Goal: Task Accomplishment & Management: Manage account settings

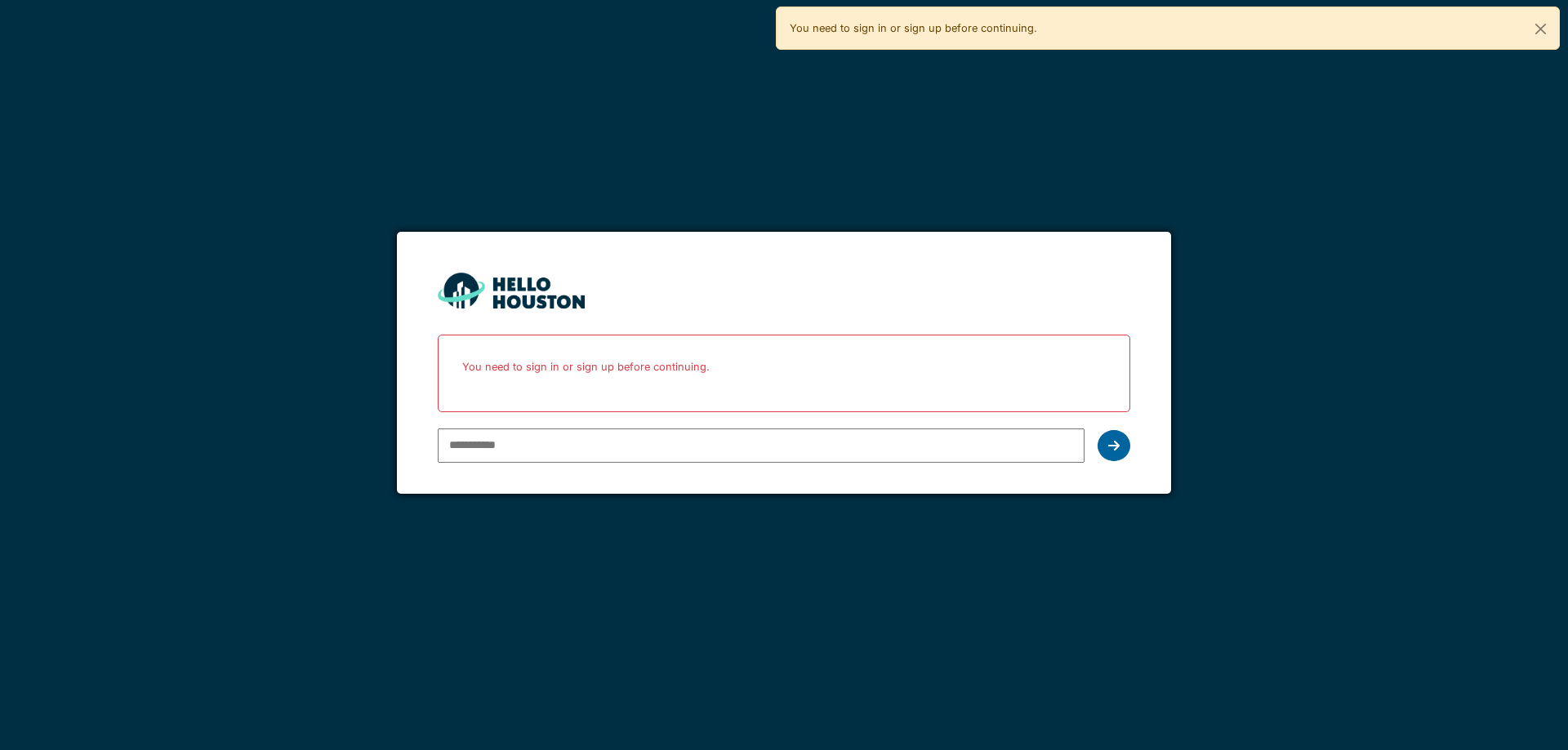
type input "**********"
click at [1120, 439] on div at bounding box center [1113, 446] width 32 height 31
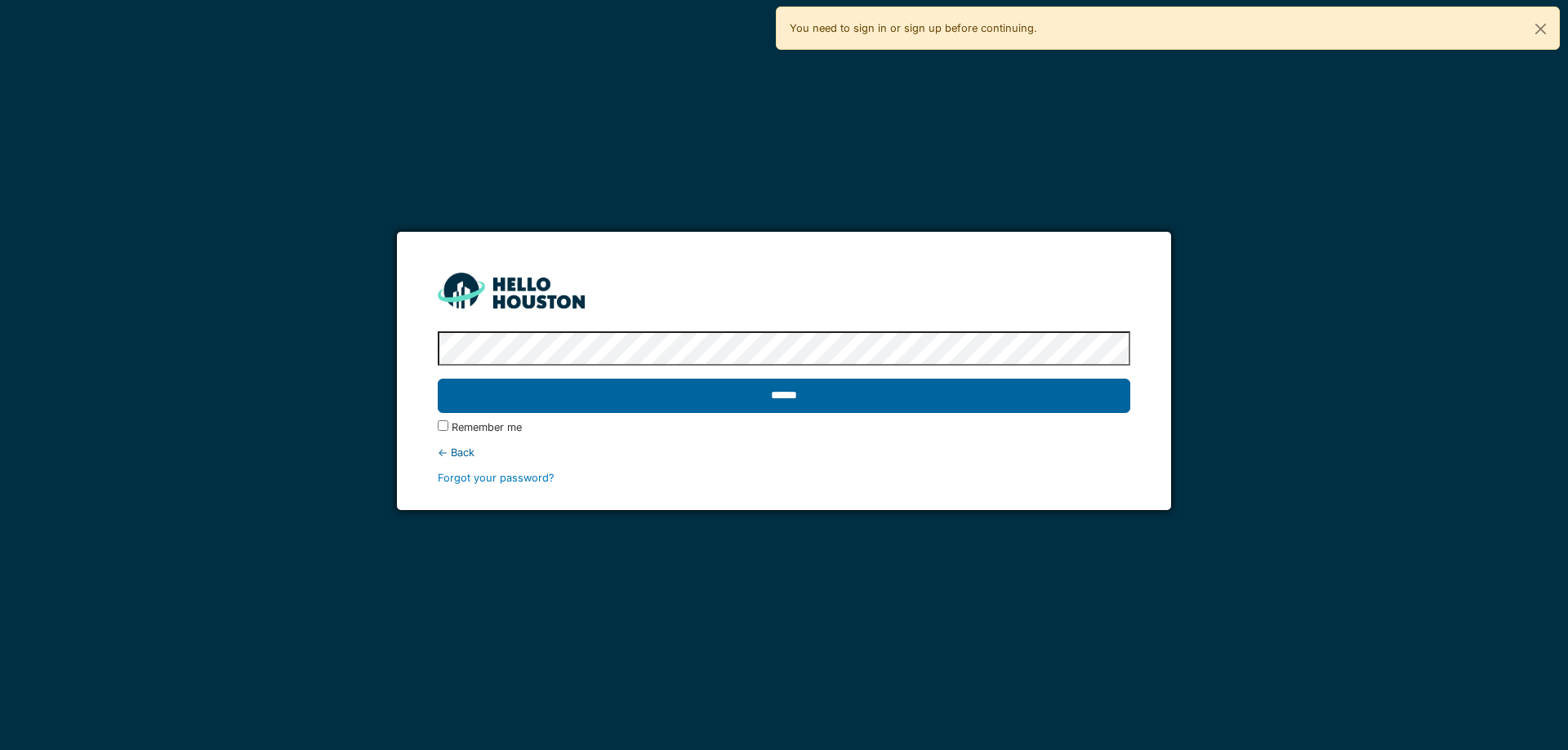
click at [760, 392] on input "******" at bounding box center [783, 395] width 692 height 34
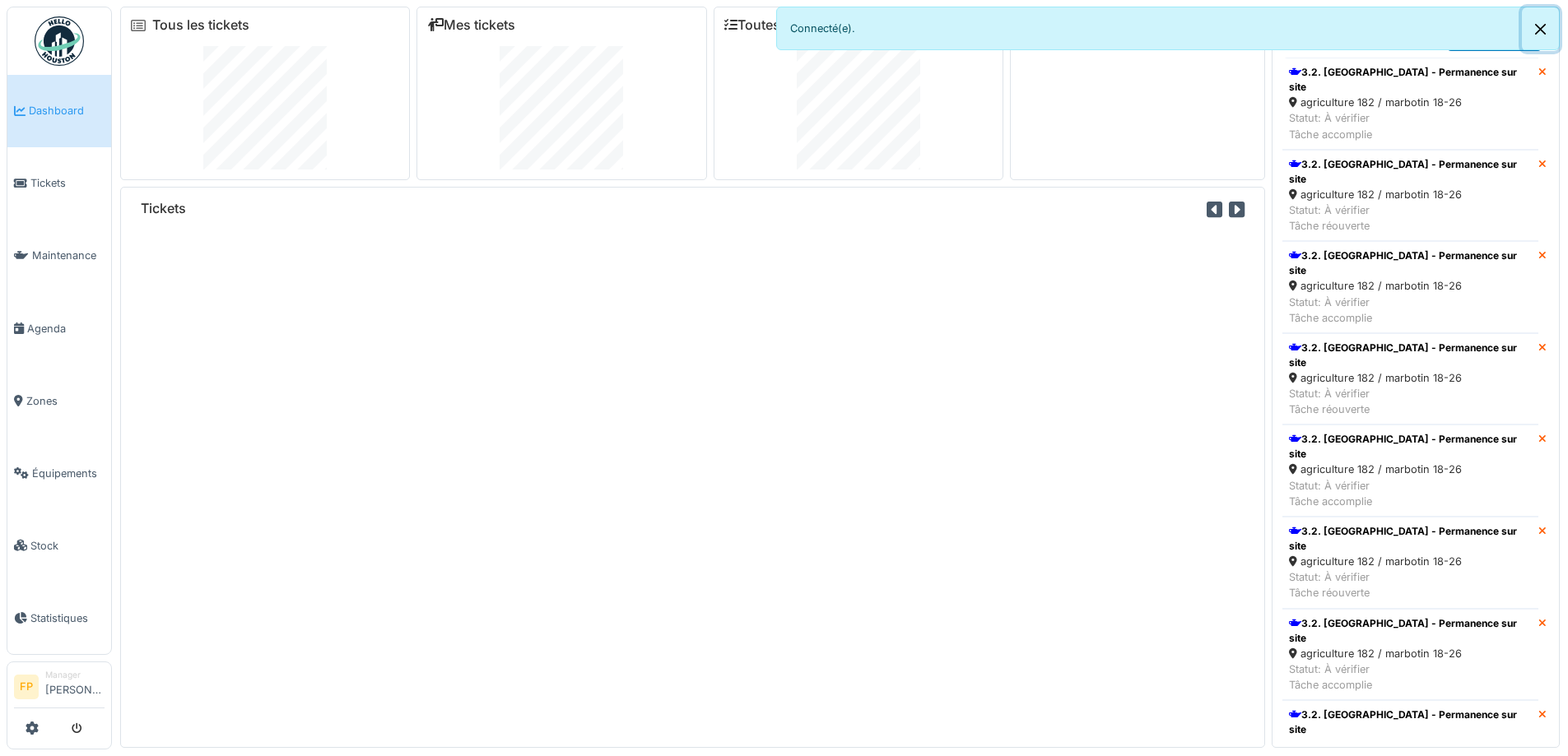
click at [1544, 31] on button "Close" at bounding box center [1541, 30] width 37 height 43
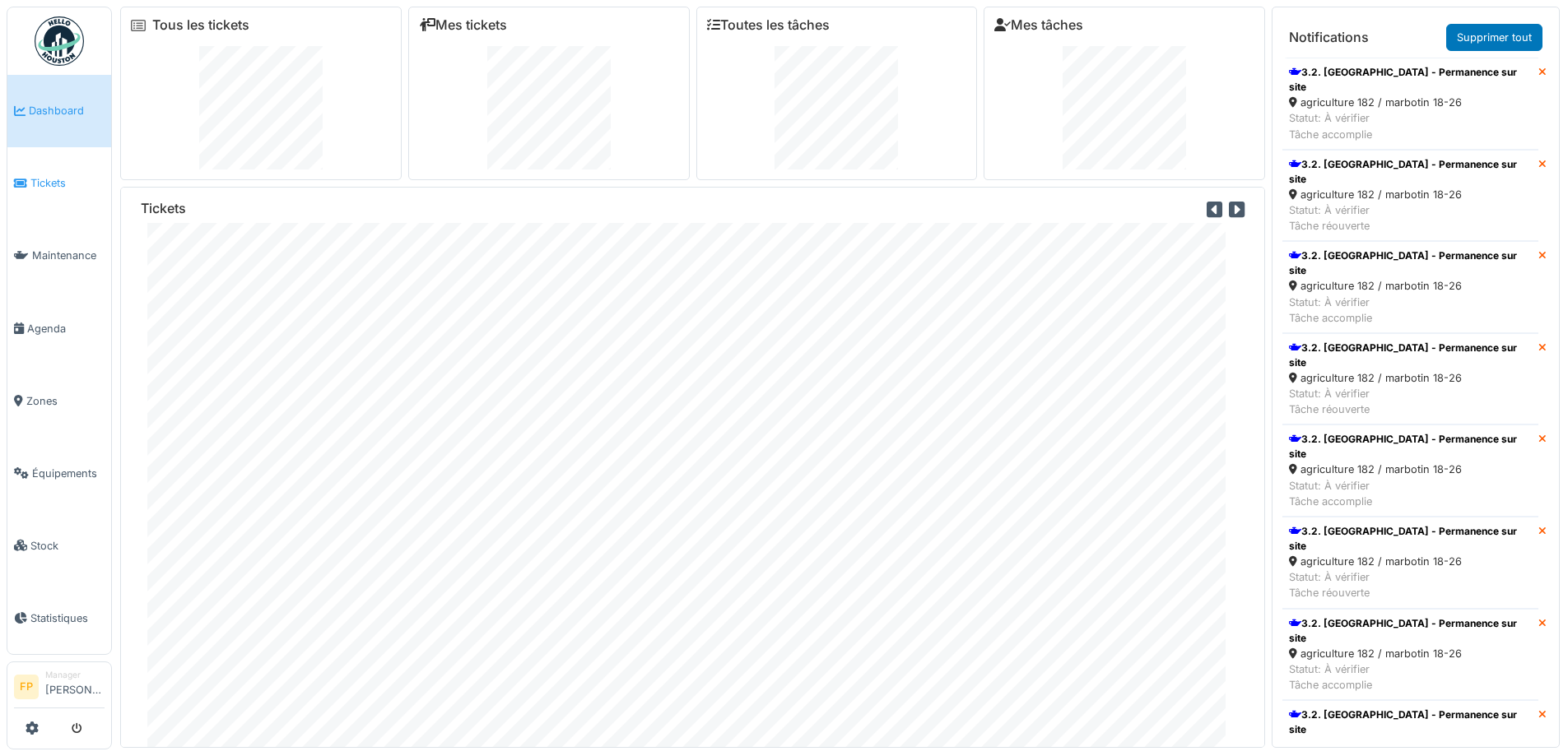
click at [60, 175] on span "Tickets" at bounding box center [67, 183] width 74 height 16
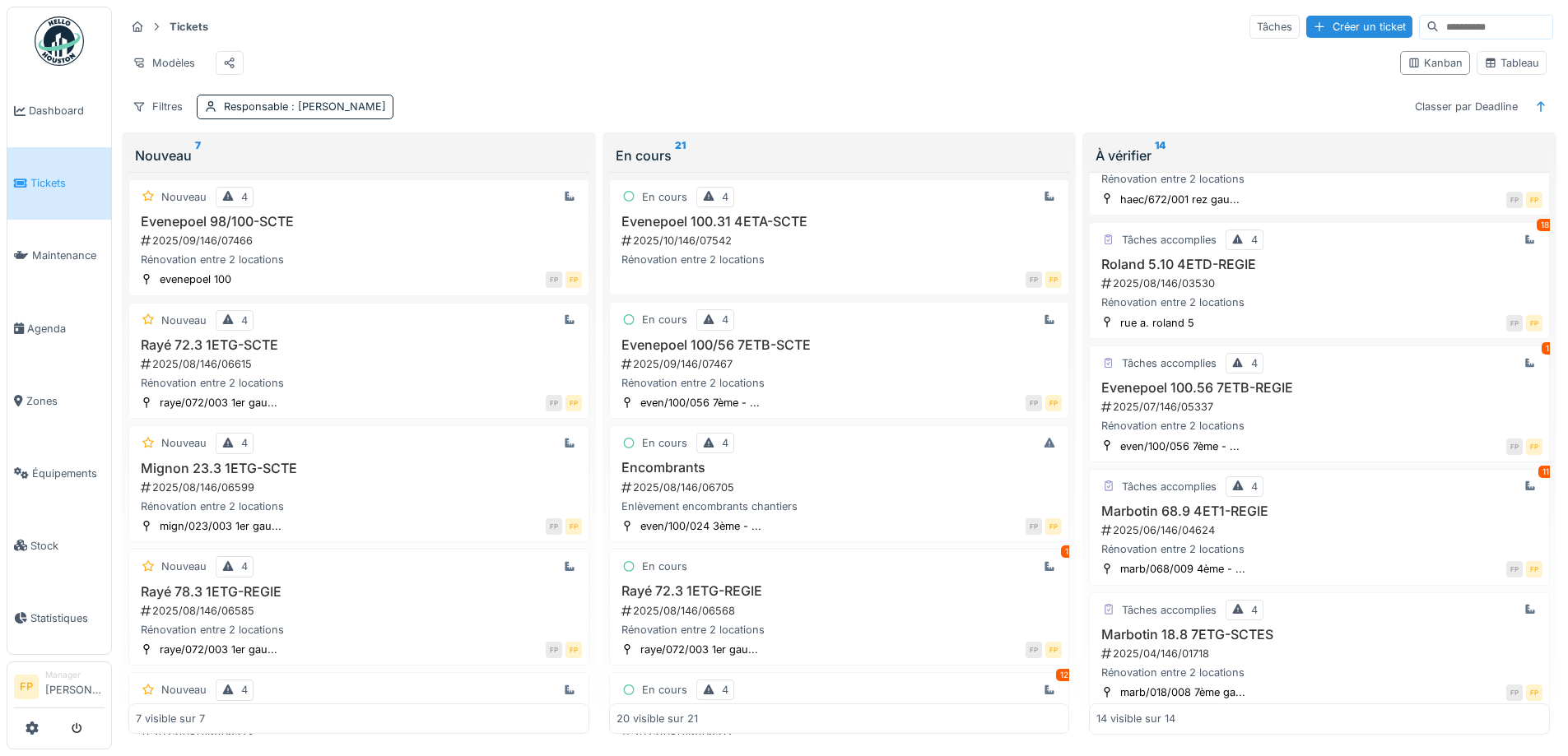
scroll to position [658, 0]
click at [1154, 390] on h3 "Evenepoel 100.56 7ETB-REGIE" at bounding box center [1319, 382] width 446 height 16
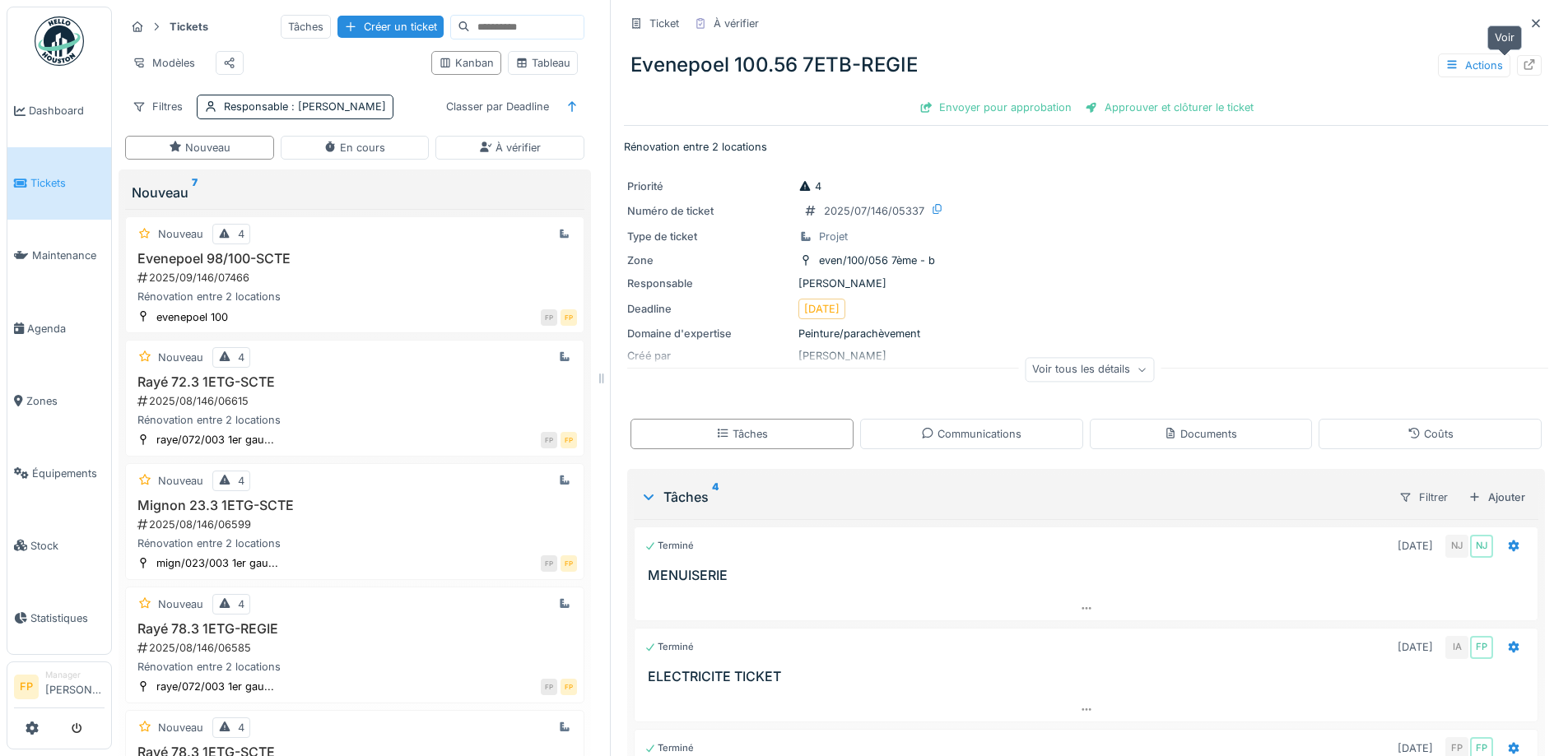
click at [1523, 67] on icon at bounding box center [1529, 64] width 13 height 11
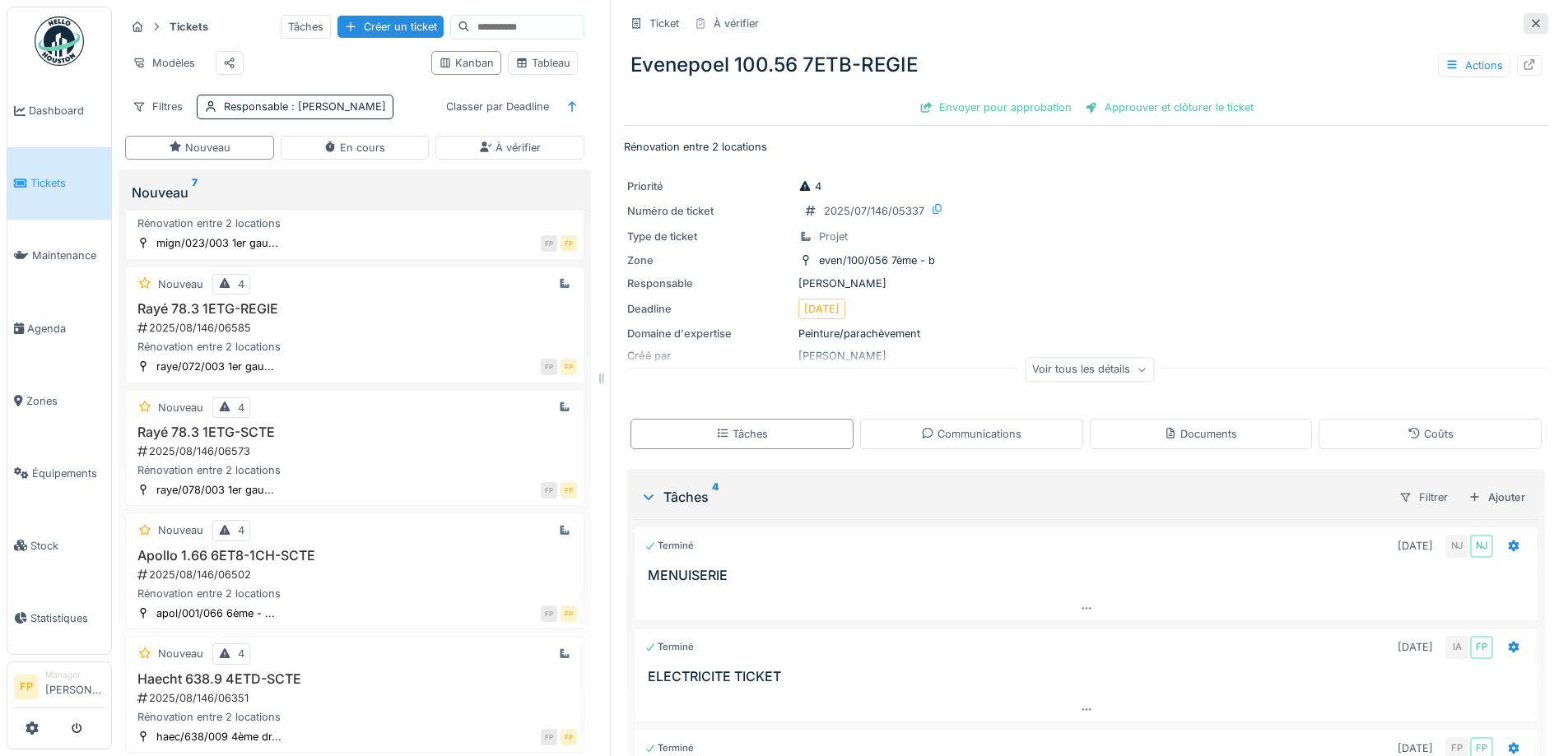
click at [1530, 28] on icon at bounding box center [1535, 23] width 13 height 11
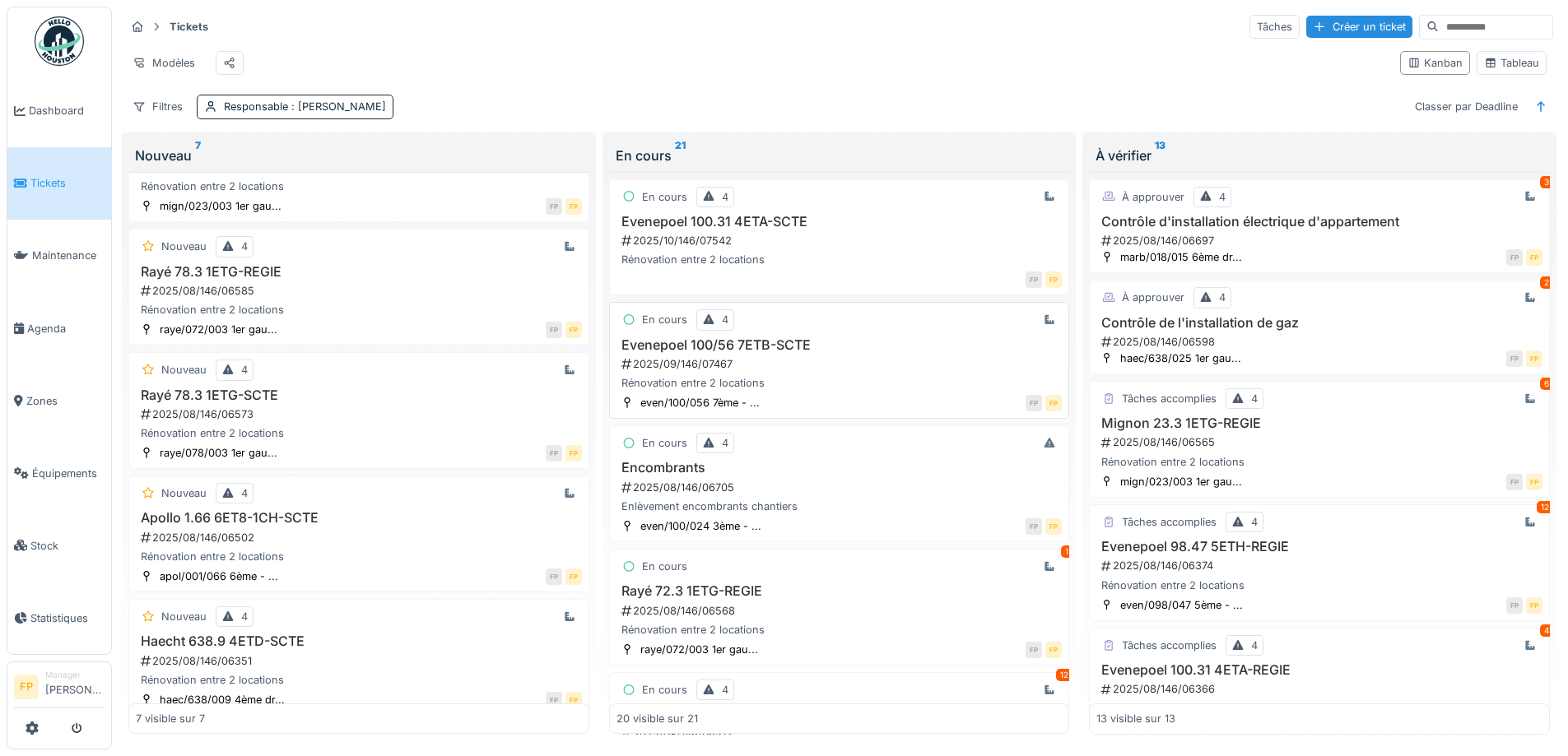
click at [730, 351] on h3 "Evenepoel 100/56 7ETB-SCTE" at bounding box center [839, 345] width 446 height 16
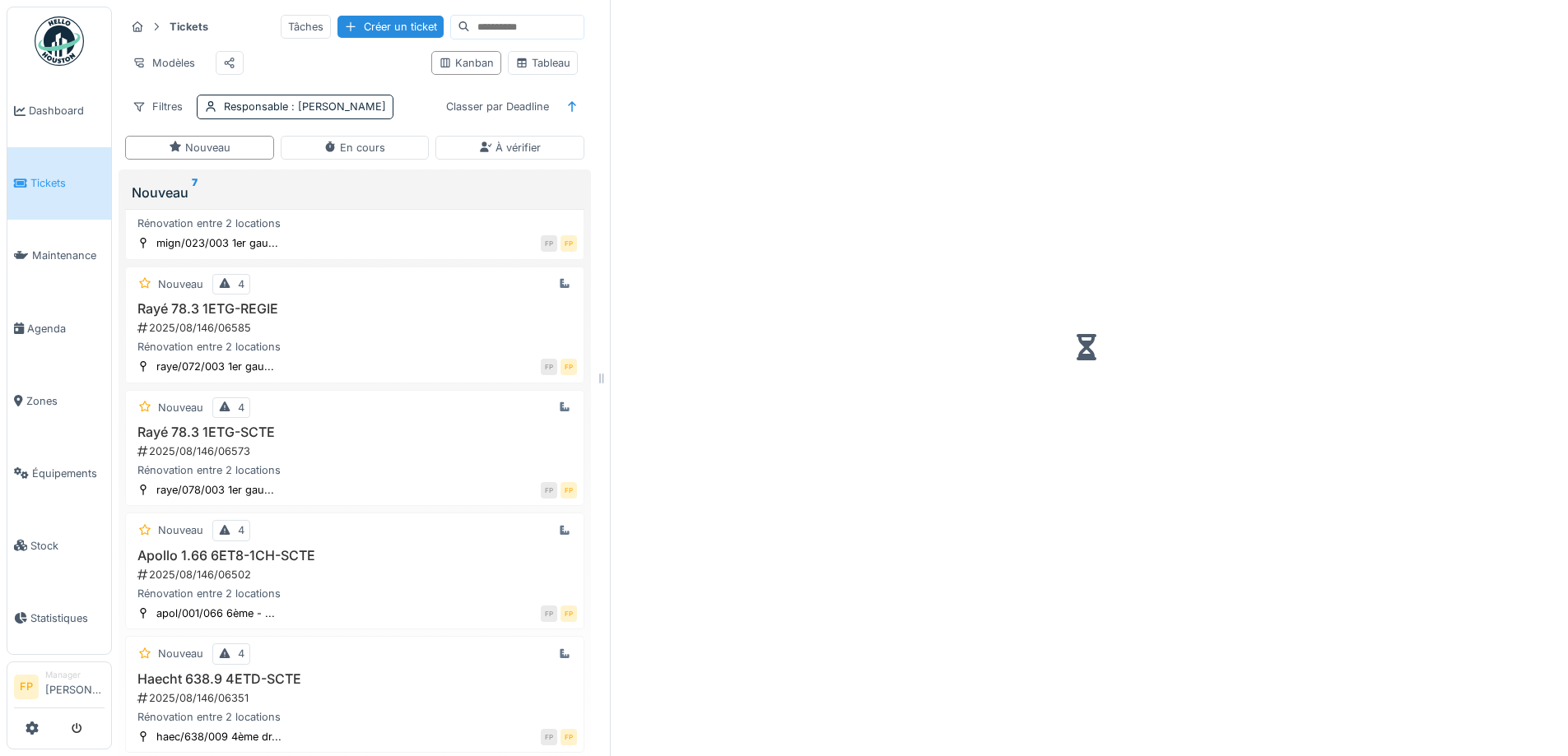
scroll to position [320, 0]
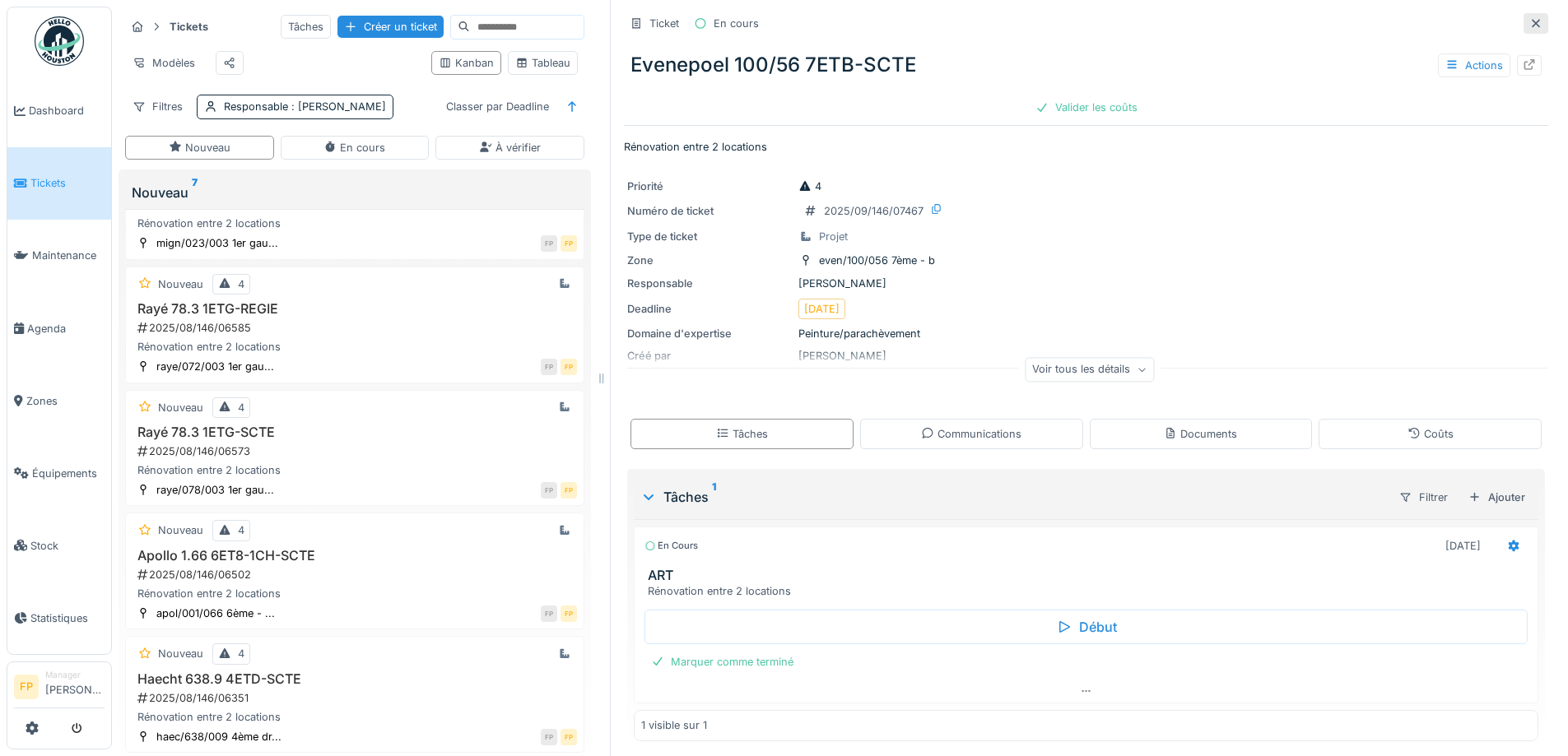
click at [1530, 23] on icon at bounding box center [1535, 23] width 13 height 11
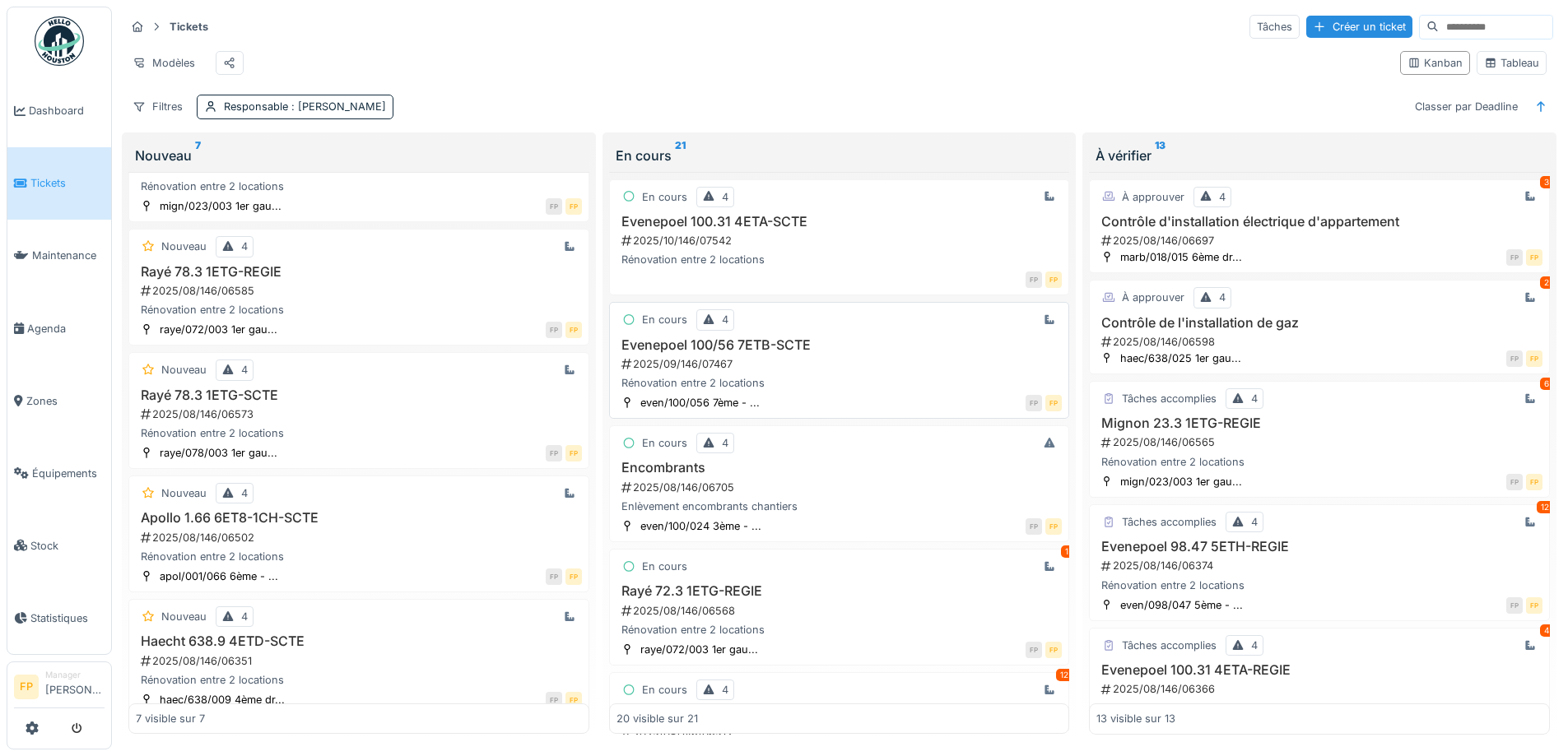
click at [758, 353] on h3 "Evenepoel 100/56 7ETB-SCTE" at bounding box center [839, 345] width 446 height 16
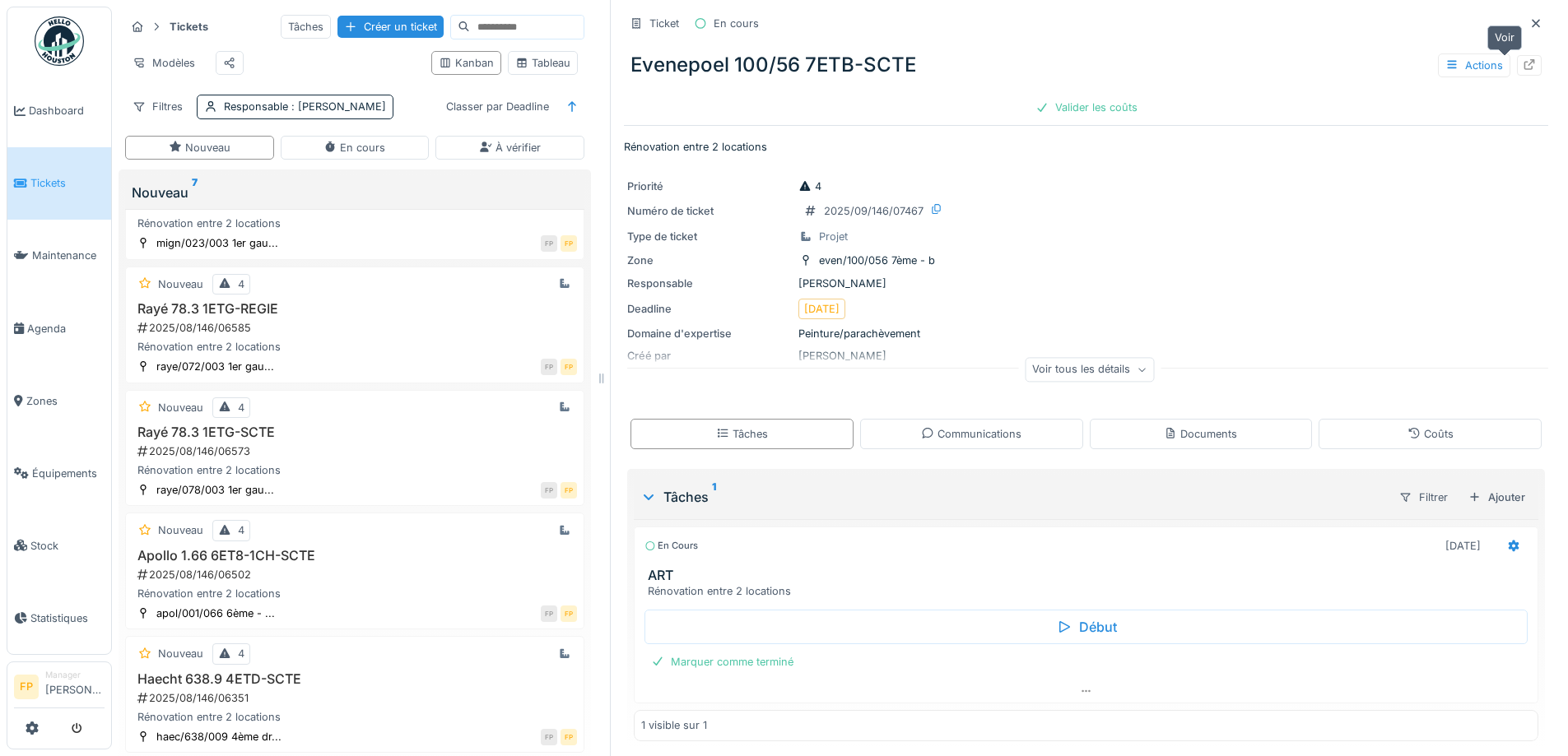
click at [1523, 68] on icon at bounding box center [1529, 64] width 13 height 11
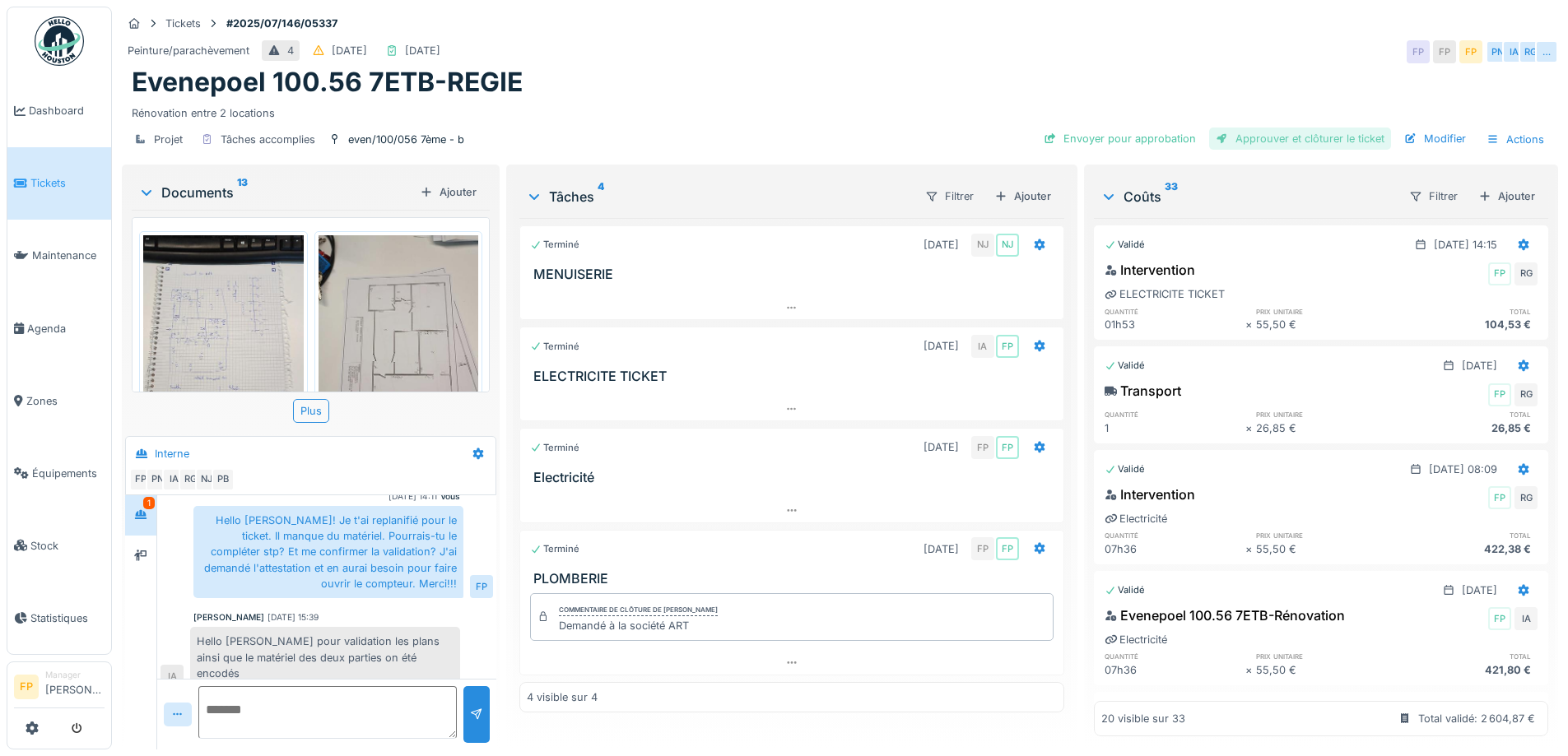
click at [1326, 143] on div "Approuver et clôturer le ticket" at bounding box center [1300, 138] width 182 height 23
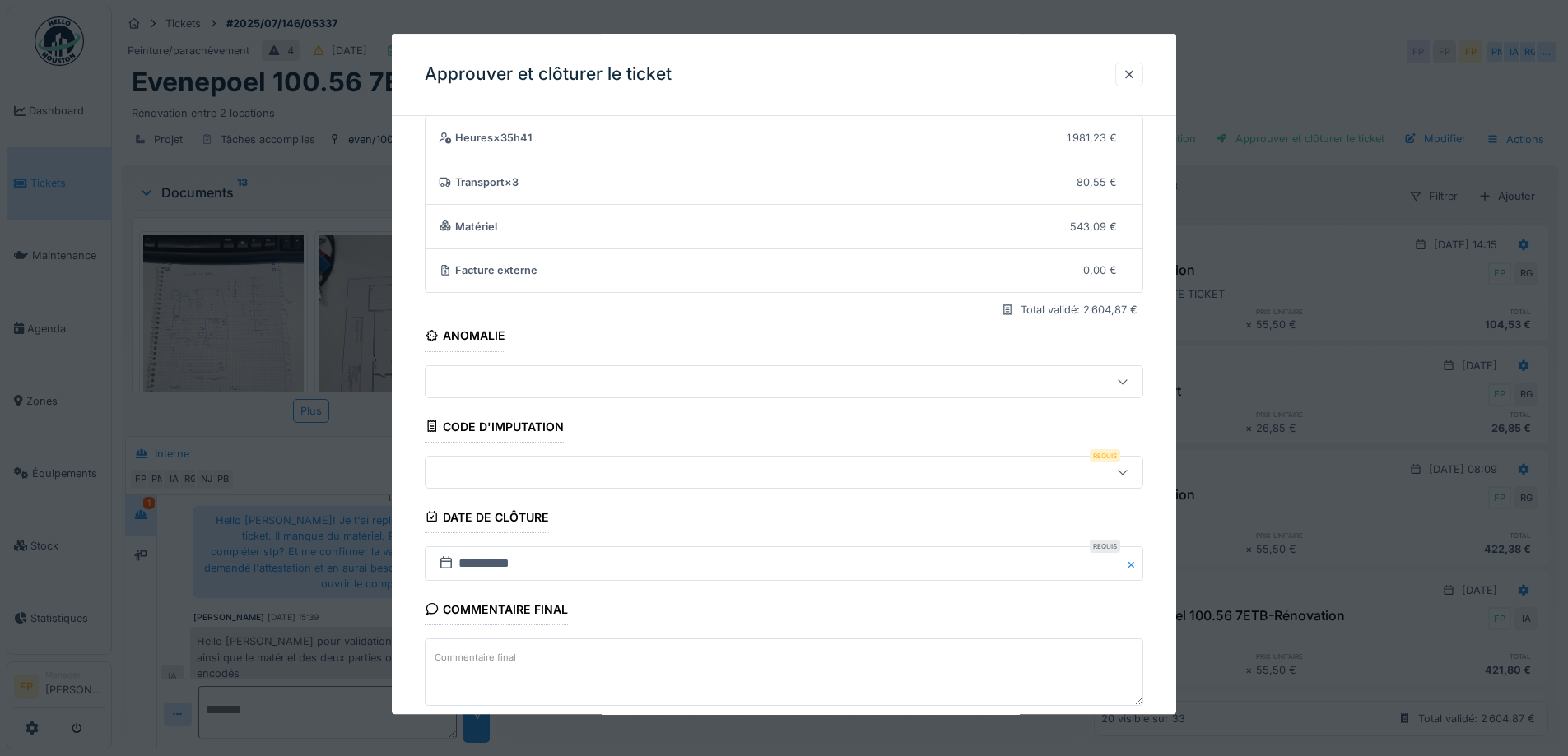
scroll to position [142, 0]
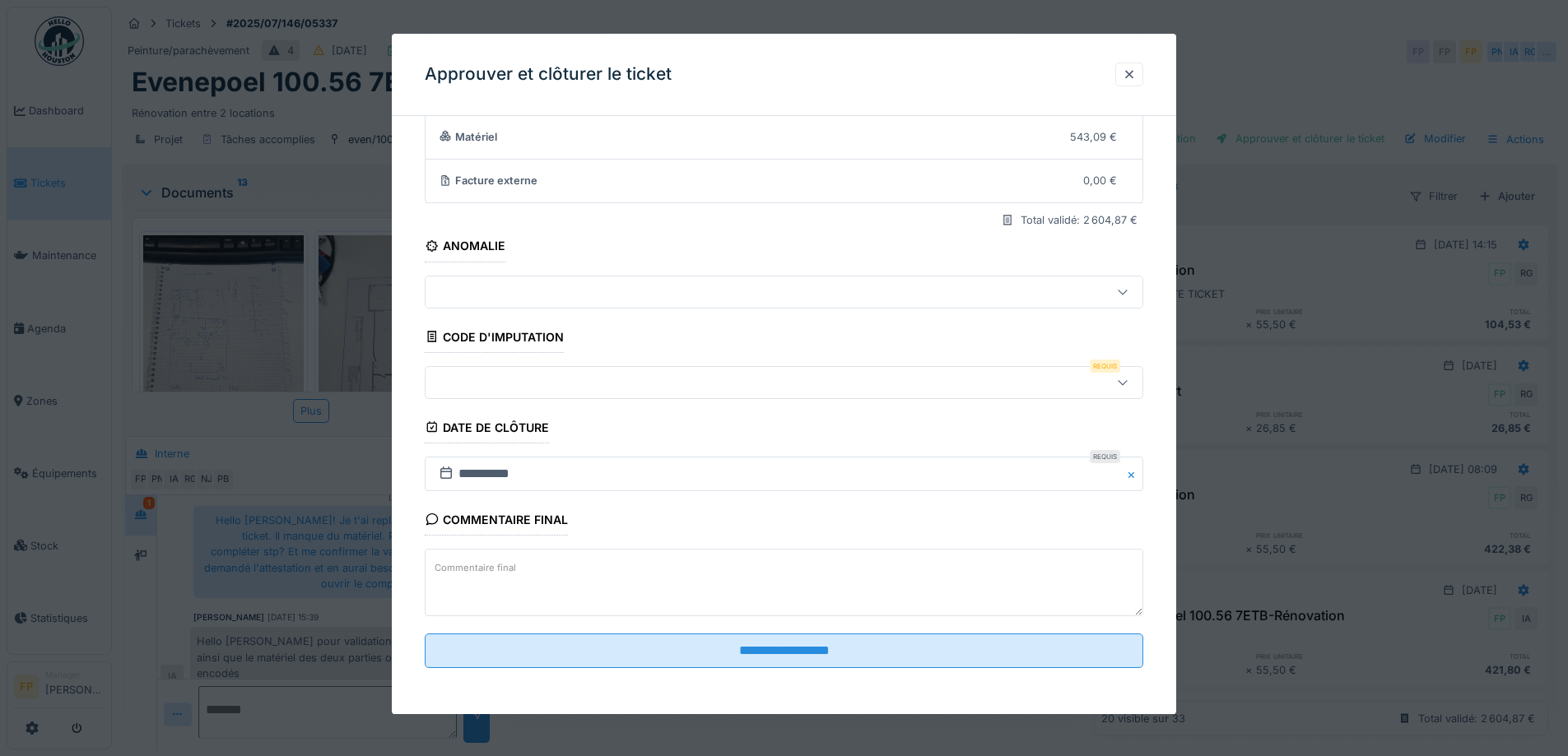
click at [550, 378] on div at bounding box center [742, 382] width 620 height 18
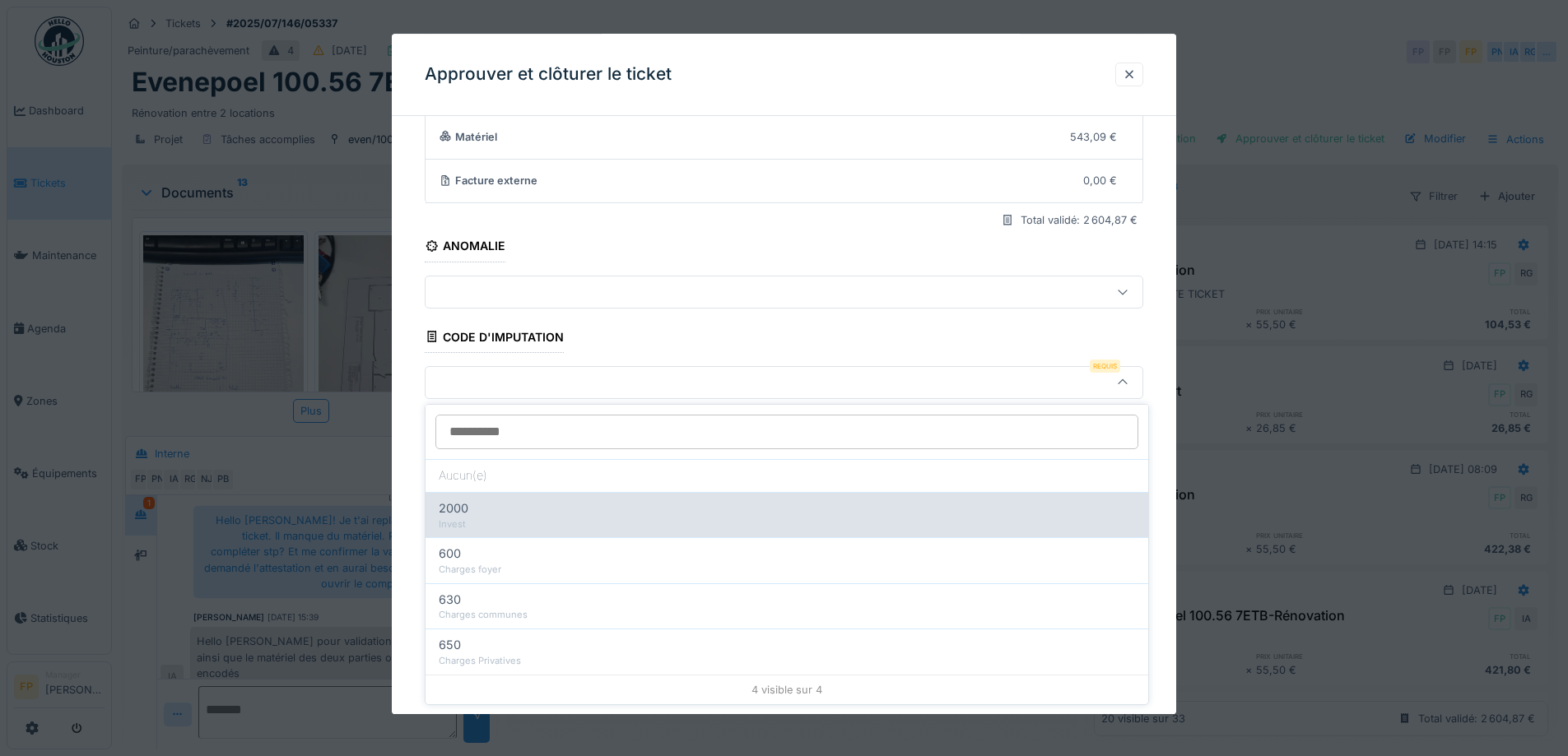
click at [519, 513] on div "2000" at bounding box center [787, 509] width 696 height 18
type input "***"
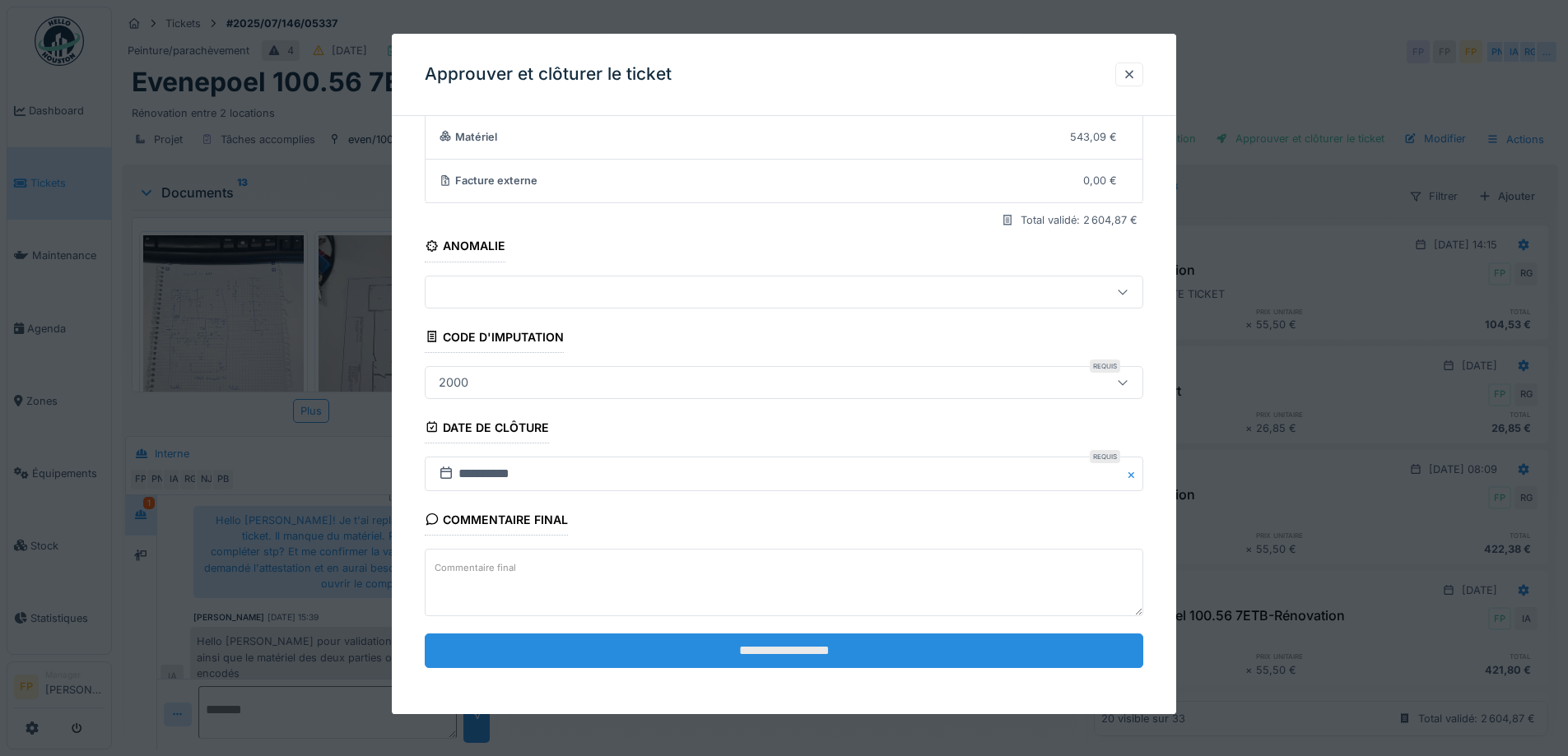
click at [780, 651] on input "**********" at bounding box center [784, 651] width 719 height 34
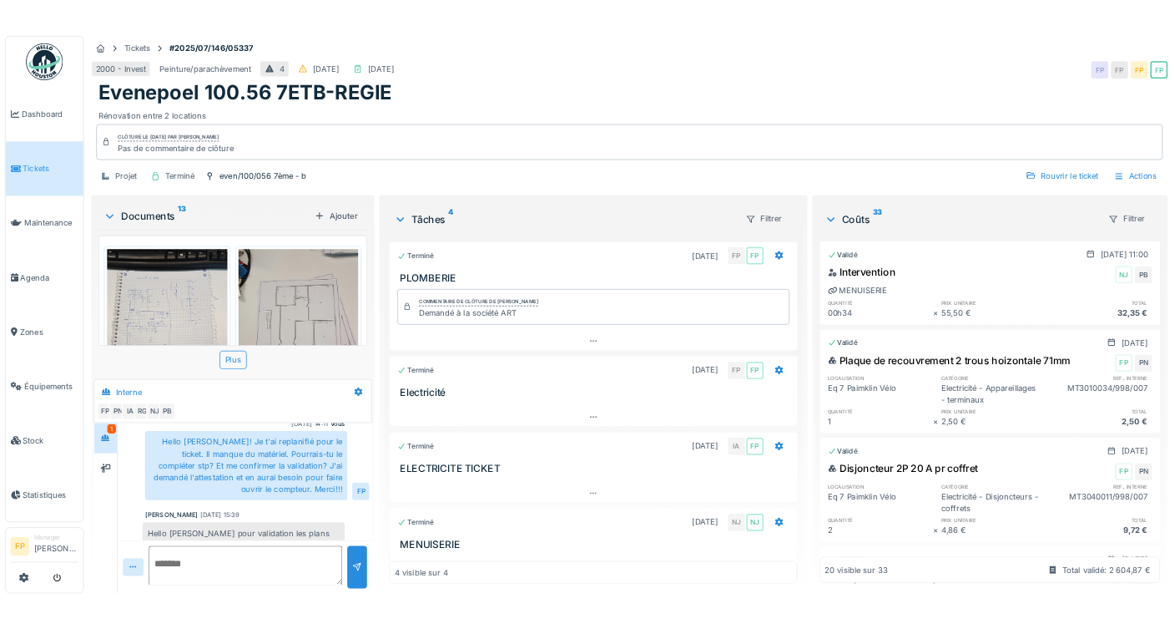
scroll to position [99, 0]
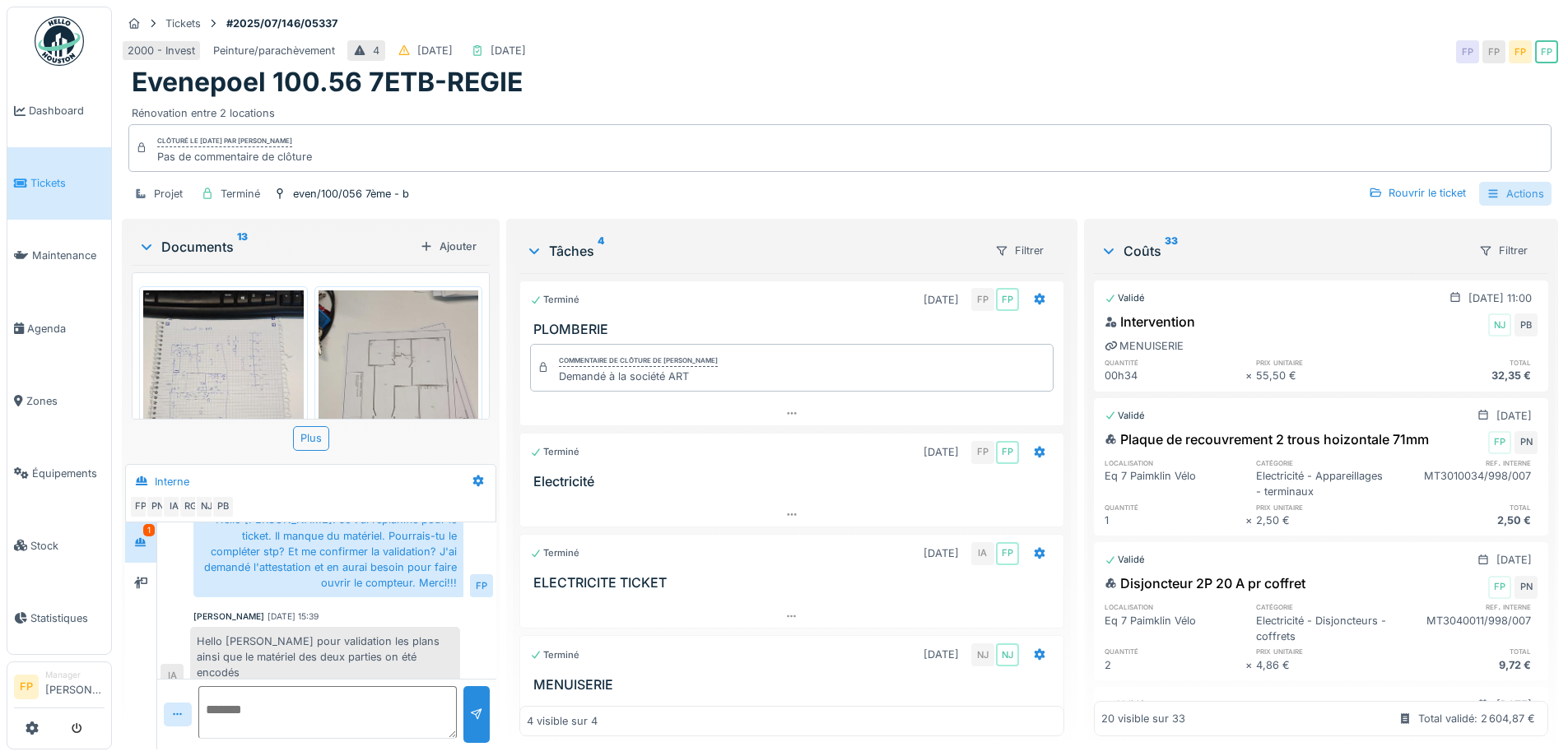
click at [1517, 195] on div "Actions" at bounding box center [1515, 194] width 72 height 24
click at [1380, 250] on div "Rapport sur les coûts" at bounding box center [1421, 254] width 202 height 25
click at [1508, 186] on div "Actions" at bounding box center [1515, 194] width 72 height 24
click at [1442, 254] on div "Rapport sur les coûts" at bounding box center [1421, 254] width 202 height 25
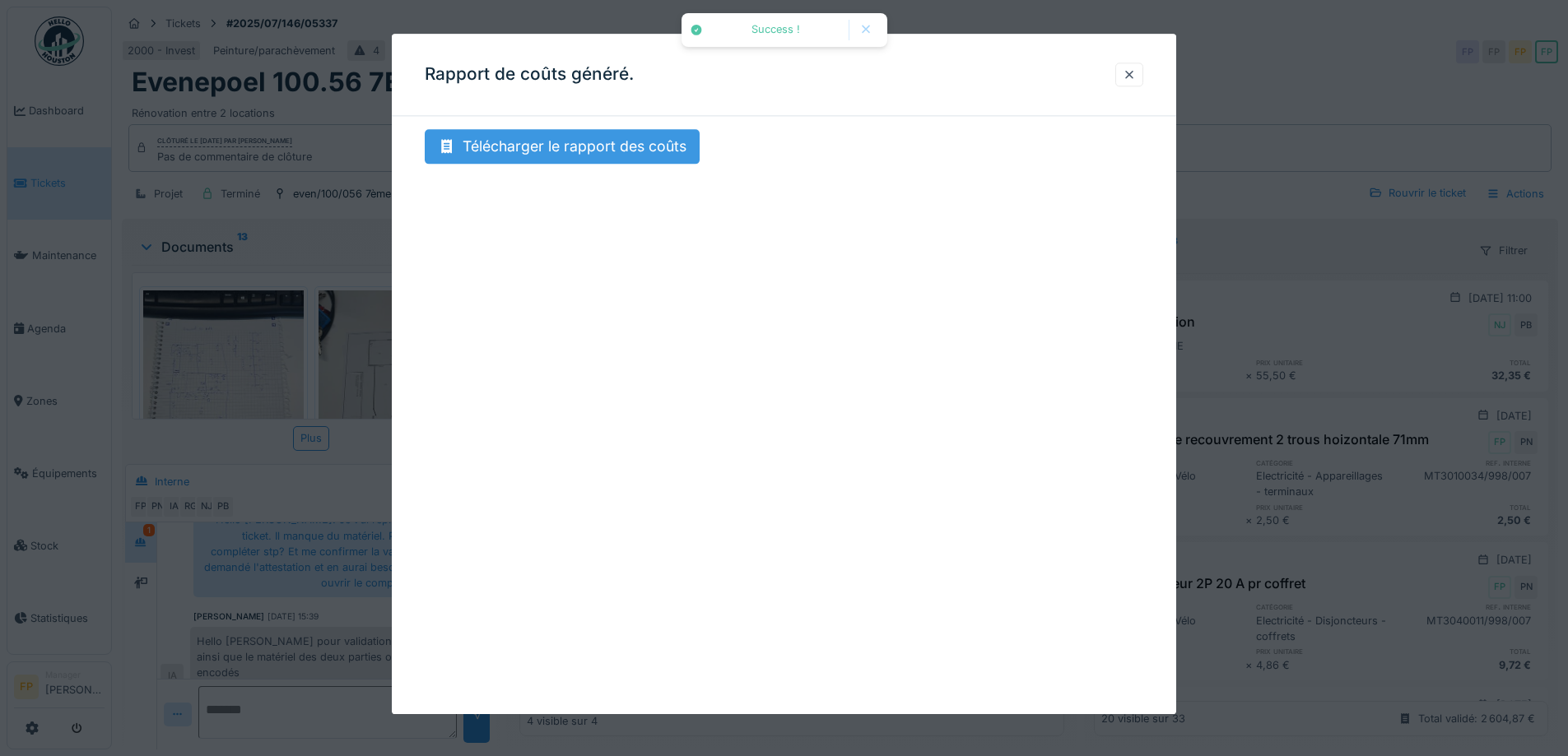
click at [597, 144] on div "Télécharger le rapport des coûts" at bounding box center [562, 146] width 275 height 34
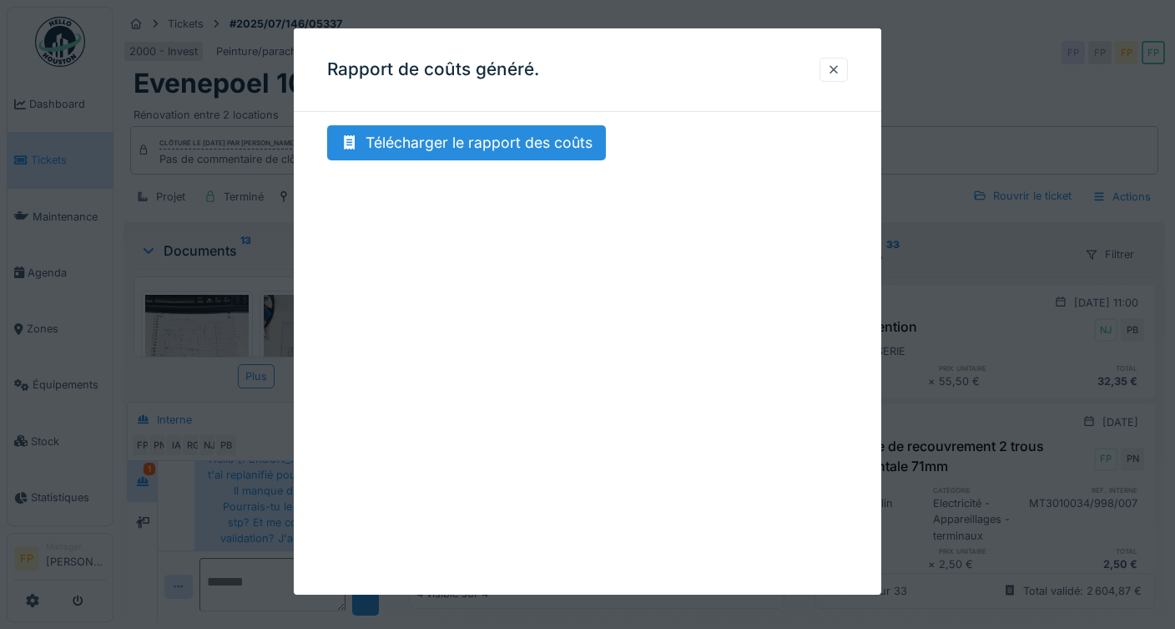
scroll to position [98, 0]
click at [841, 68] on div at bounding box center [833, 70] width 13 height 16
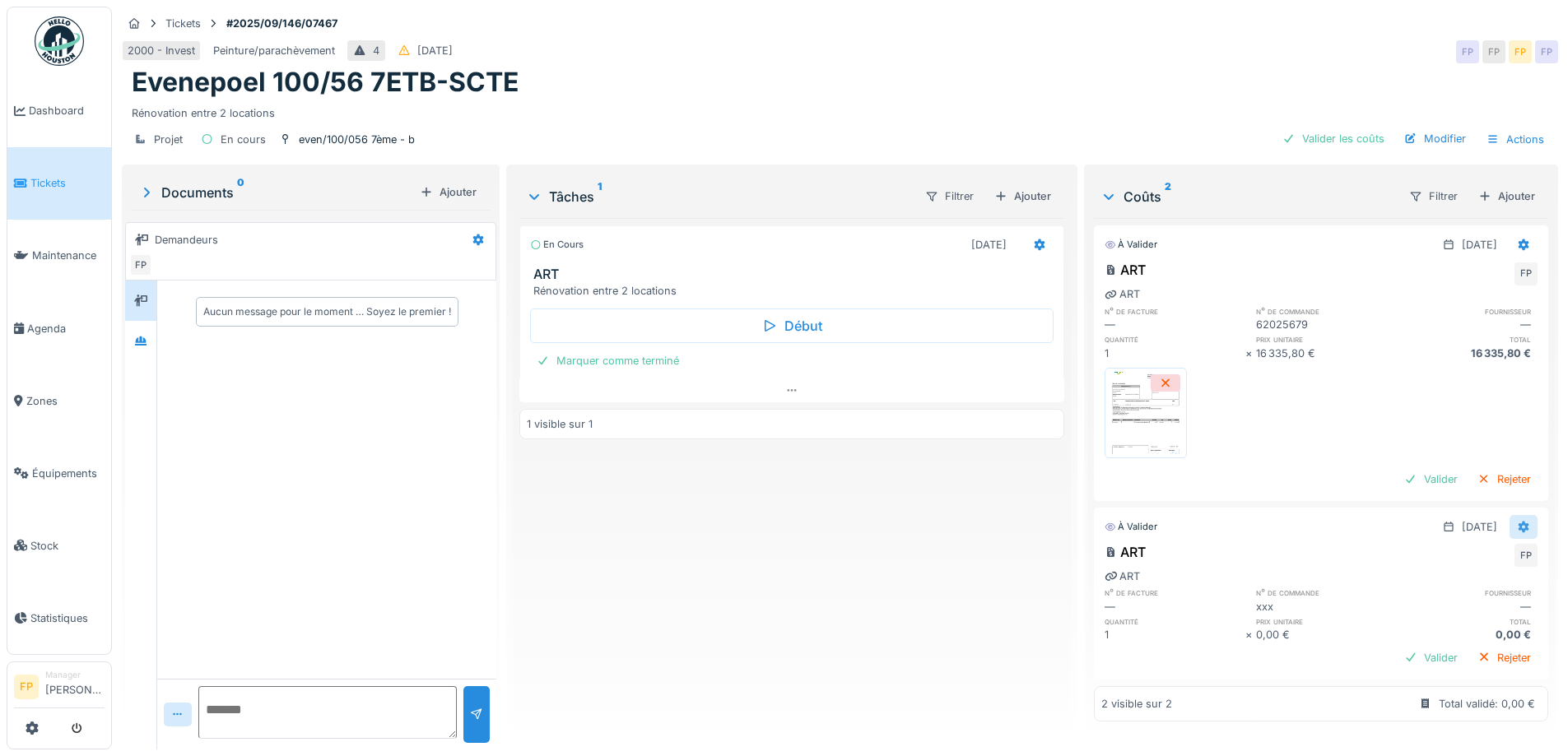
click at [1518, 521] on icon at bounding box center [1524, 526] width 13 height 11
click at [1466, 585] on div "Supprimer" at bounding box center [1443, 587] width 80 height 25
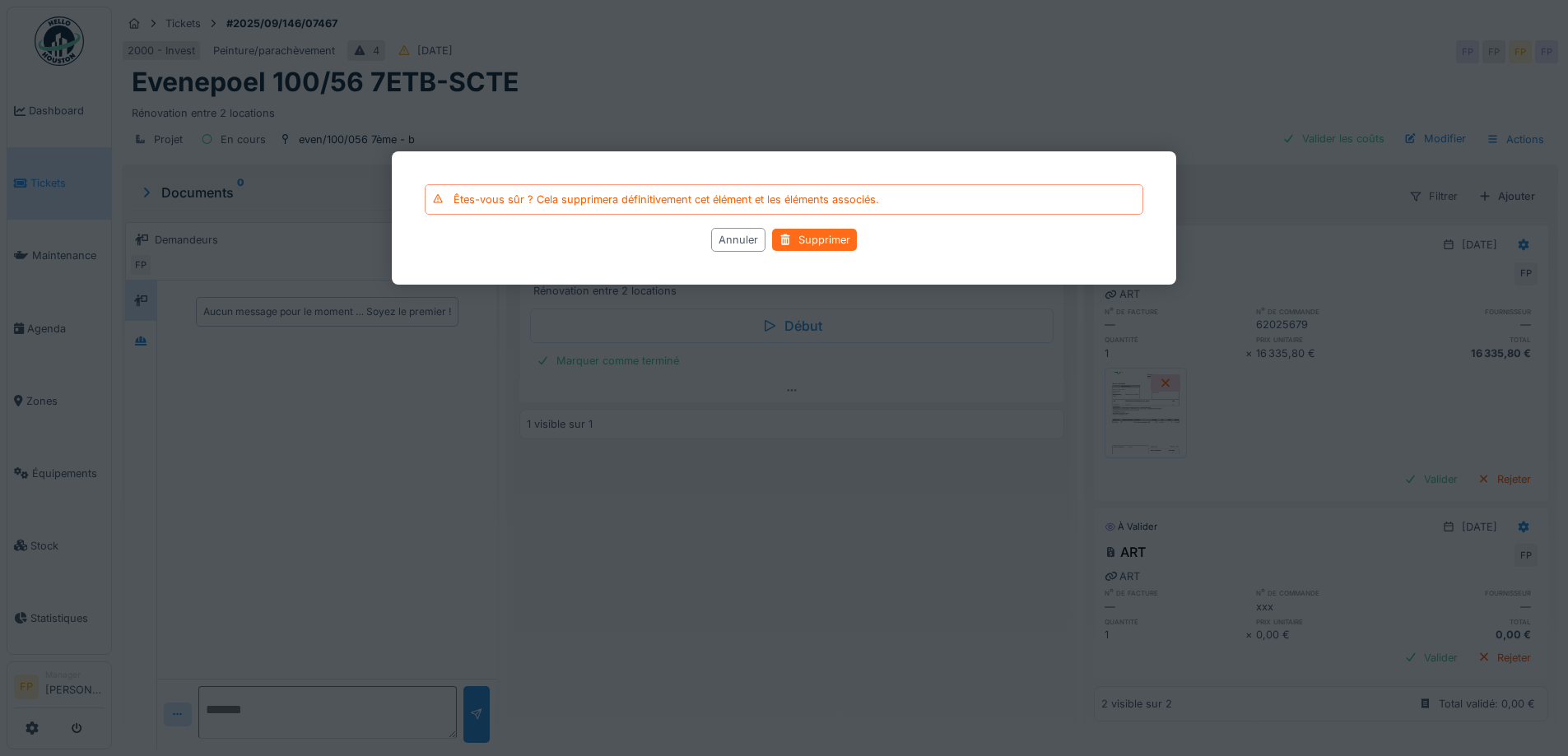
click at [829, 238] on div "Supprimer" at bounding box center [815, 240] width 85 height 23
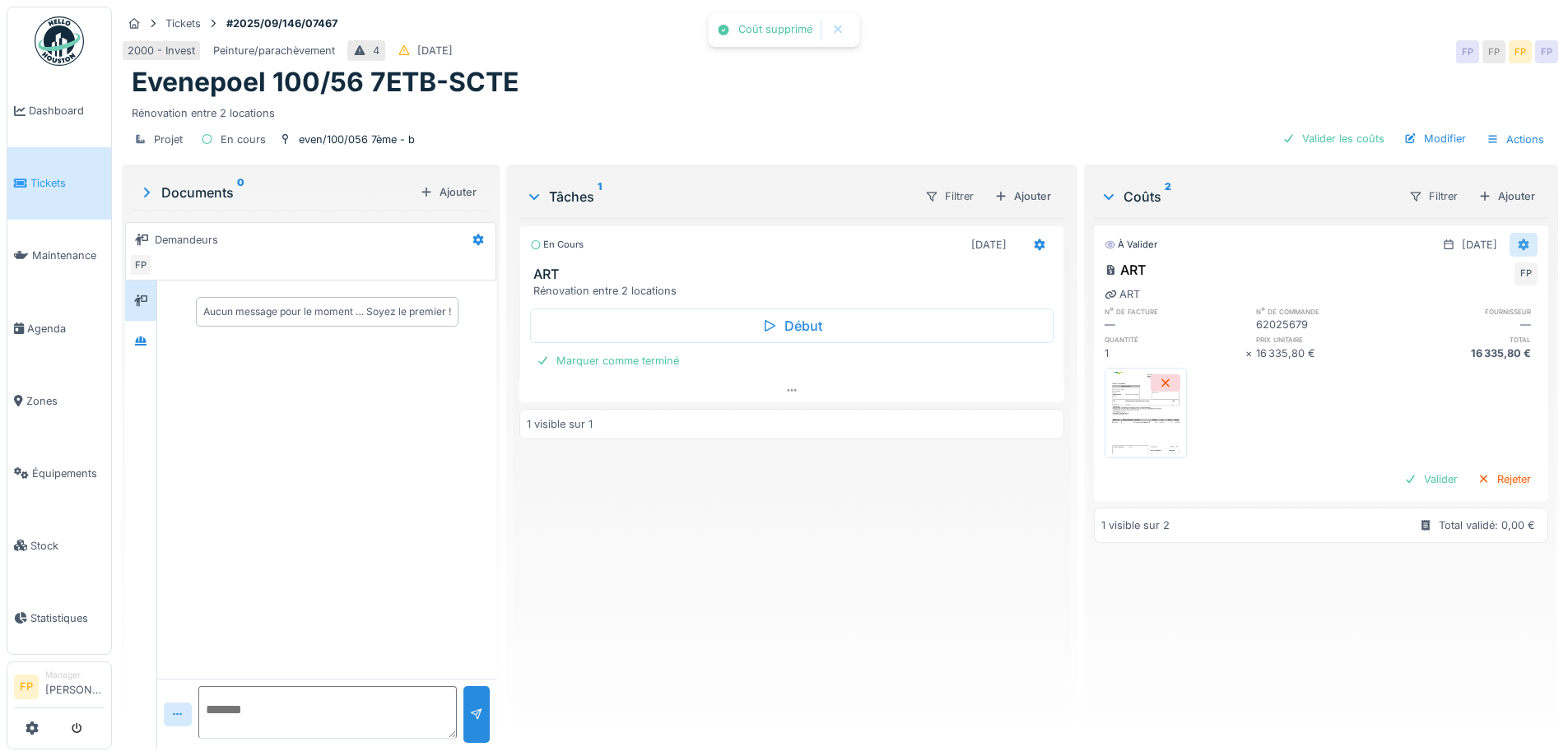
click at [1519, 246] on icon at bounding box center [1524, 245] width 11 height 12
click at [1455, 281] on div "Modifier" at bounding box center [1443, 281] width 80 height 25
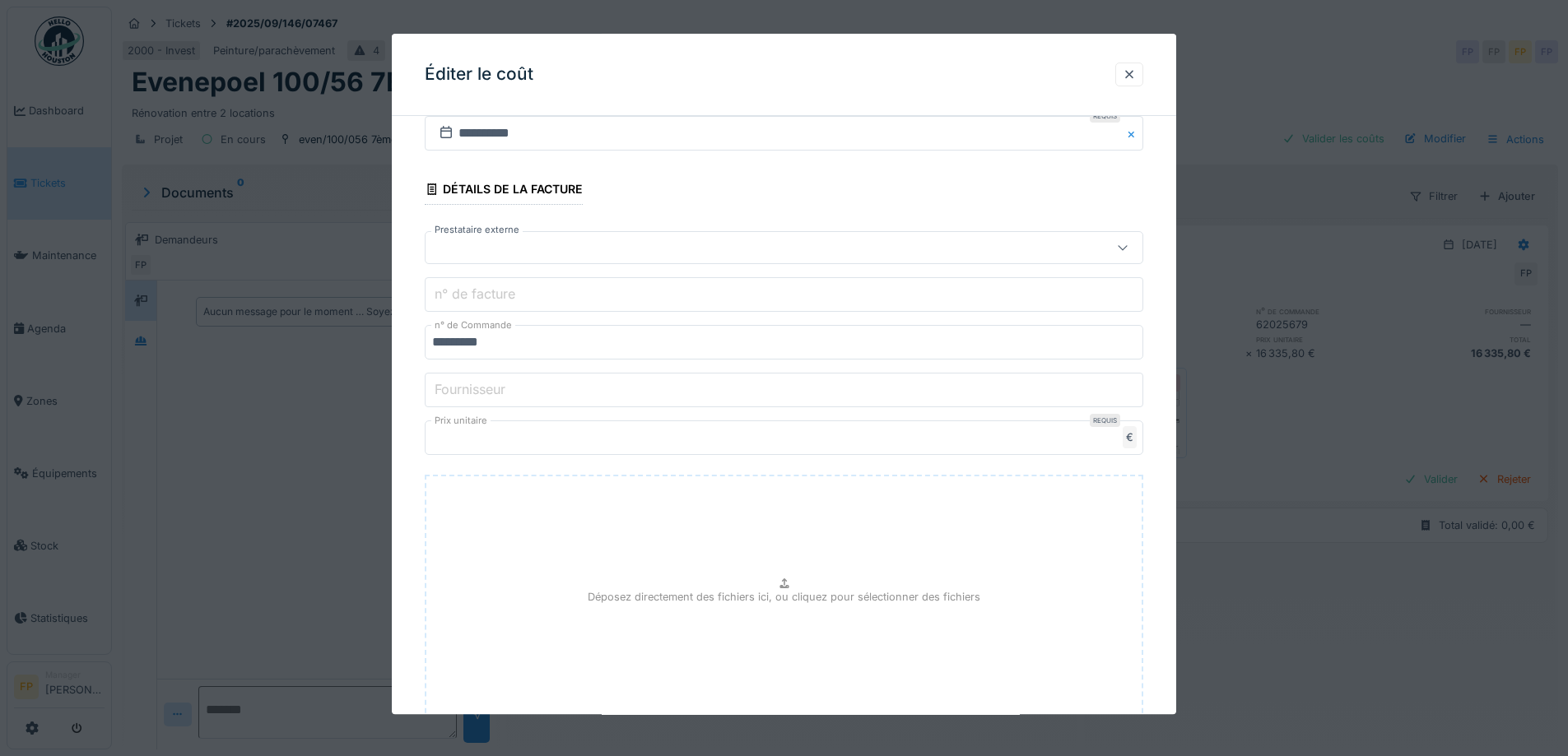
scroll to position [246, 0]
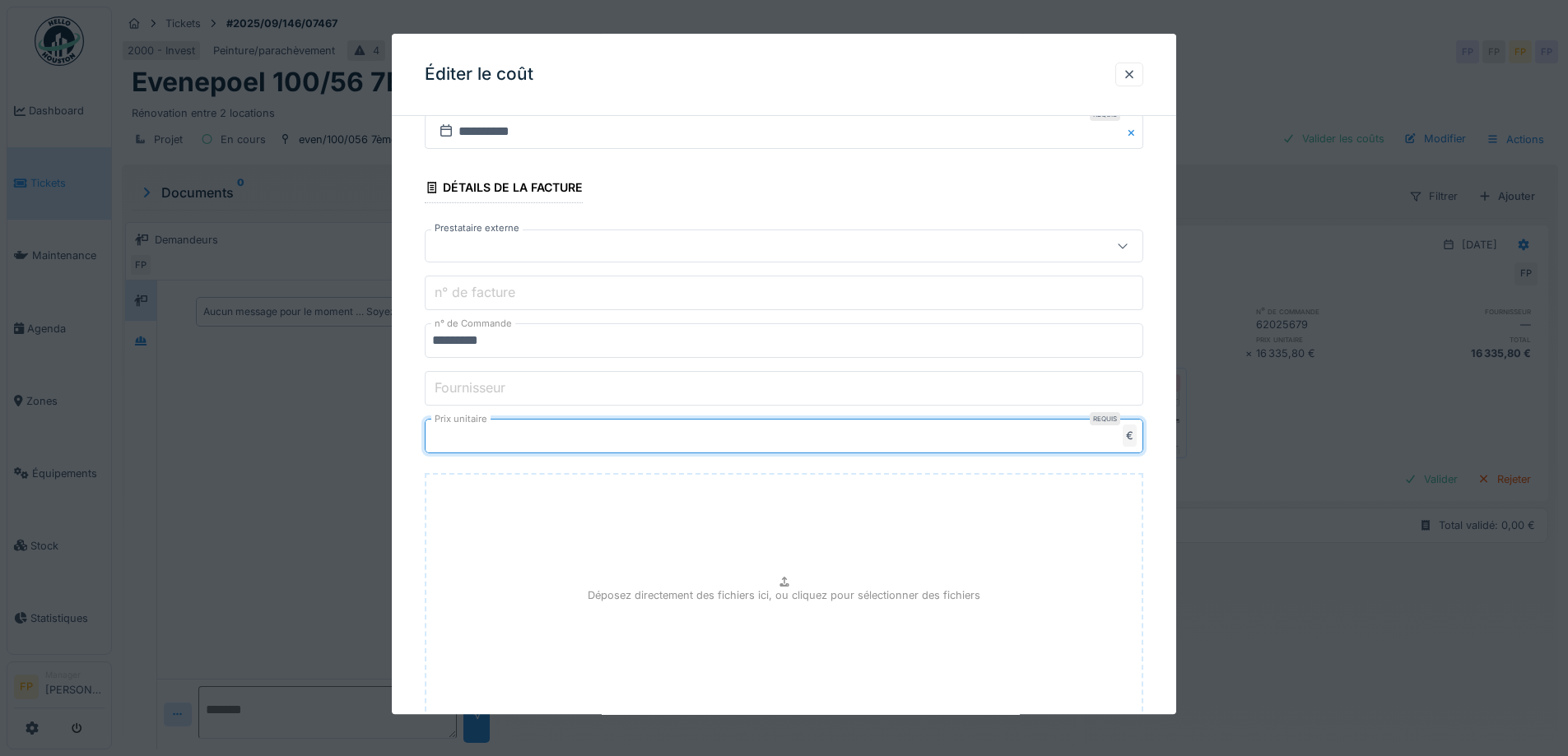
drag, startPoint x: 498, startPoint y: 441, endPoint x: 367, endPoint y: 429, distance: 131.5
click at [367, 429] on div "**********" at bounding box center [840, 378] width 1457 height 756
type input "*****"
type input "********"
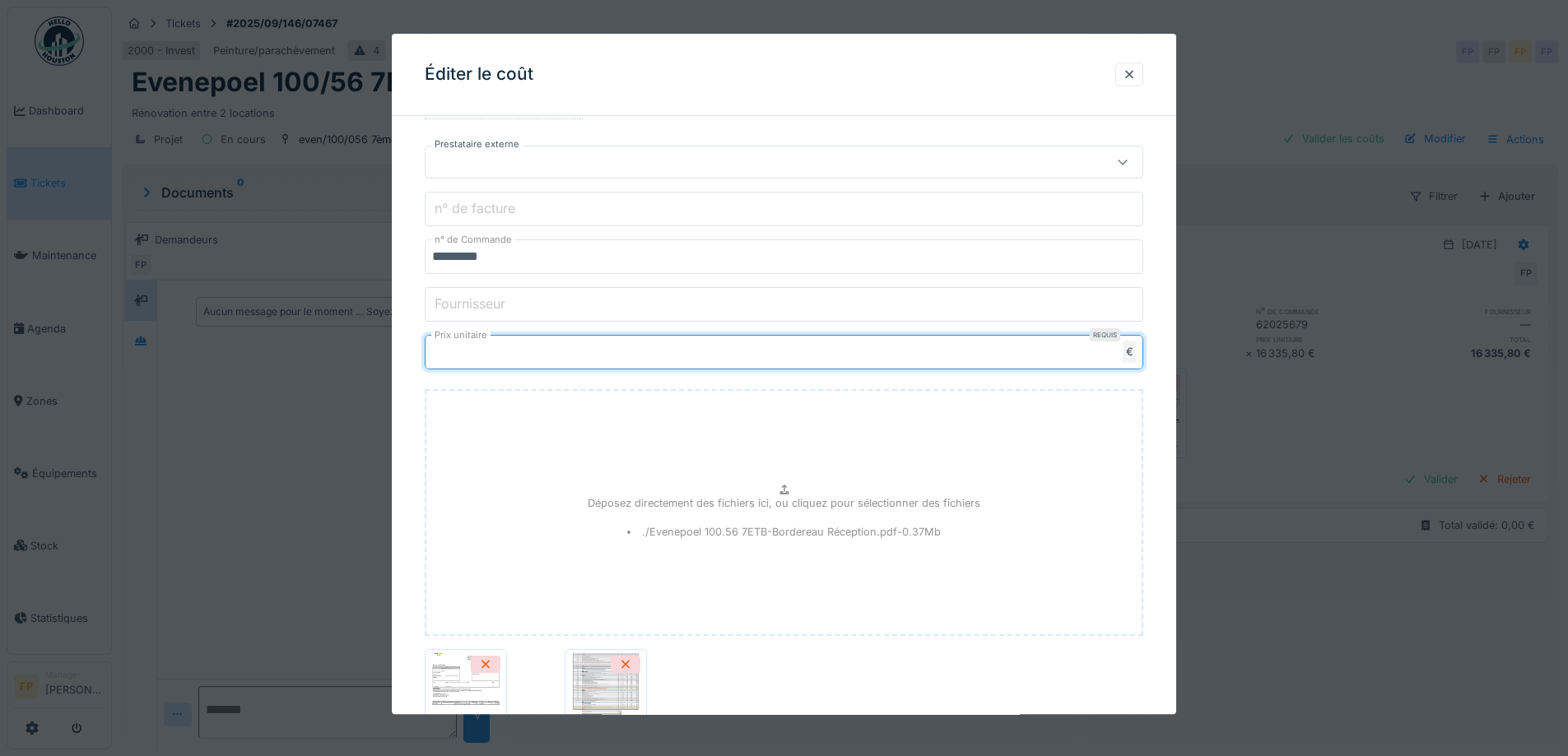
scroll to position [479, 0]
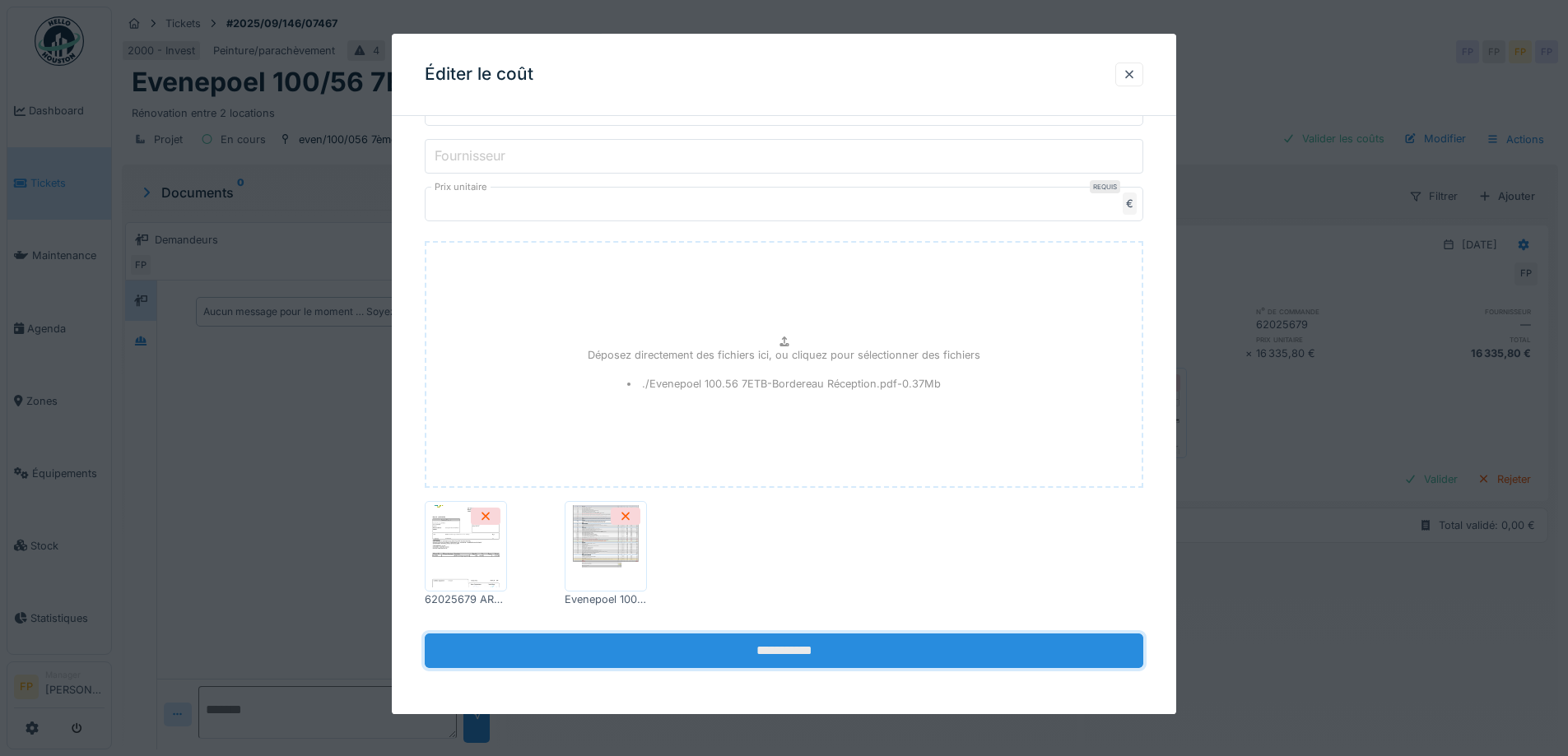
click at [795, 646] on input "**********" at bounding box center [784, 652] width 719 height 34
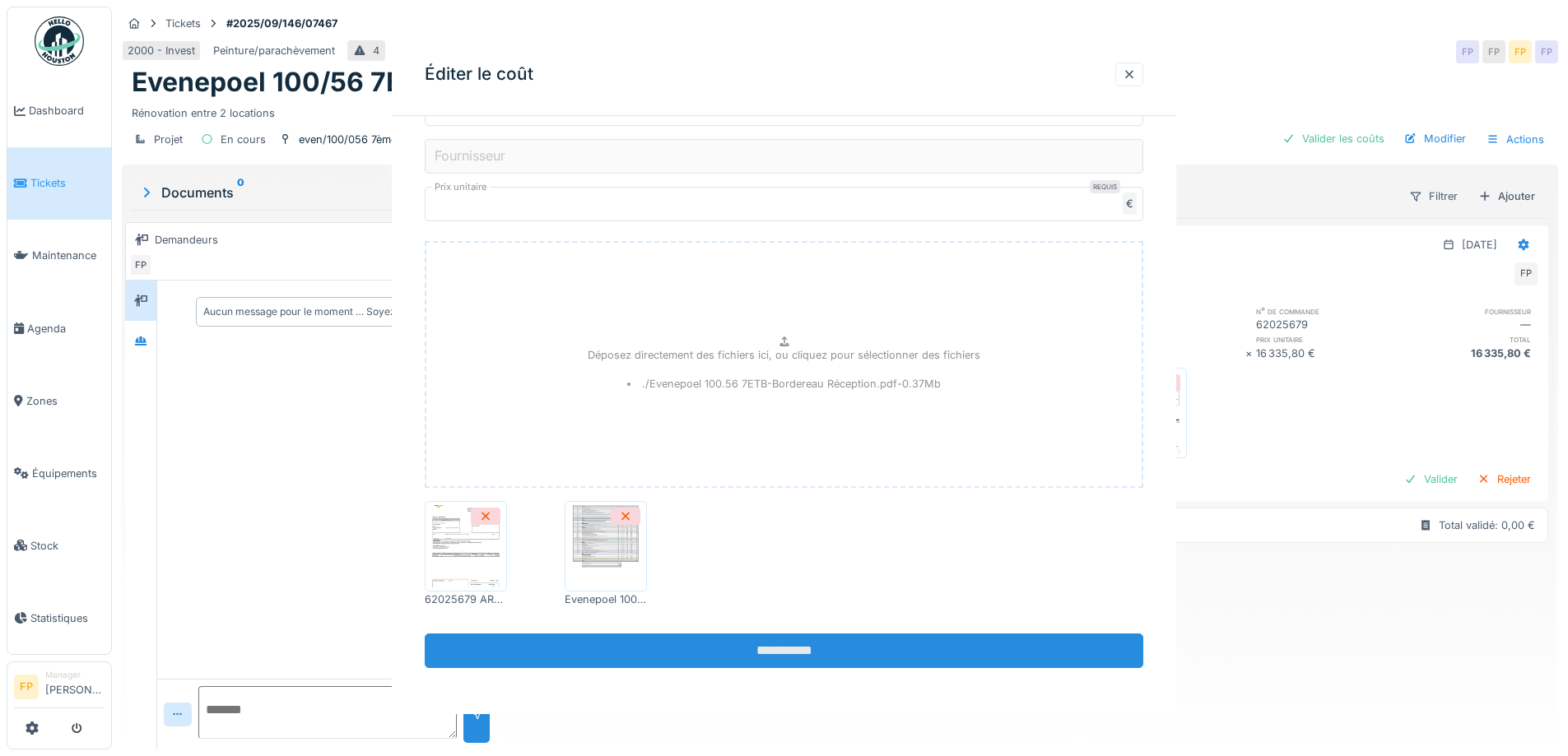
scroll to position [0, 0]
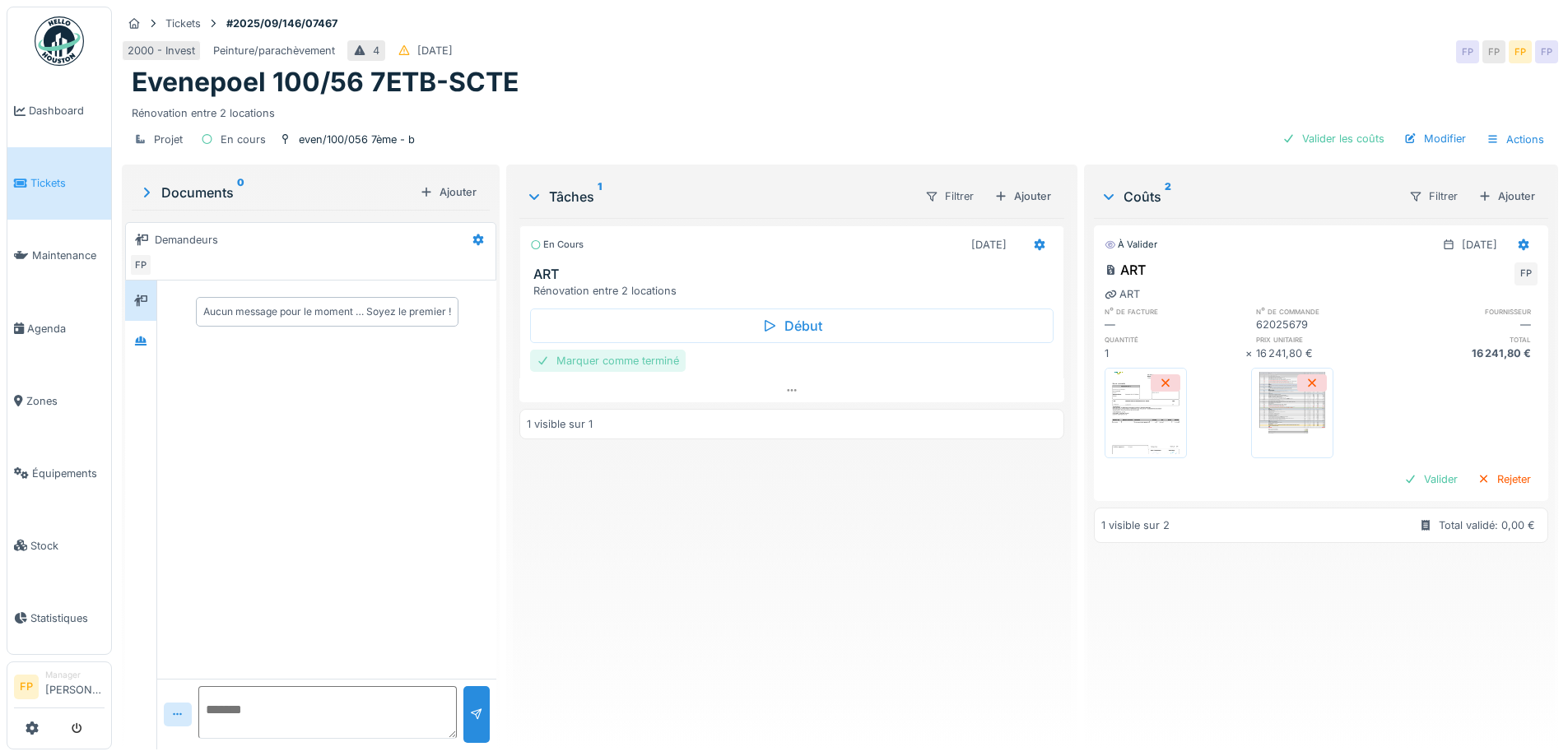
click at [630, 357] on div "Marquer comme terminé" at bounding box center [608, 361] width 156 height 23
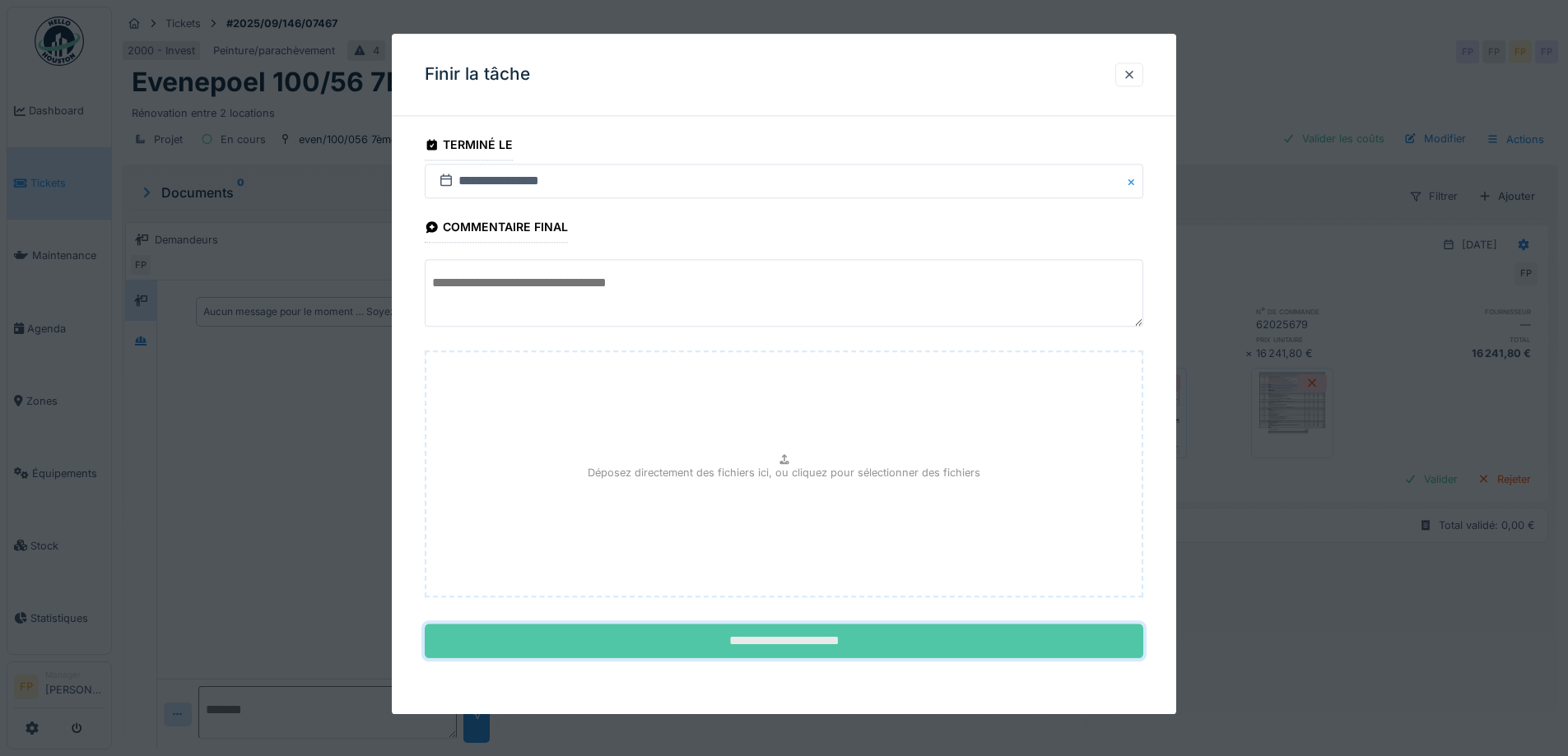
click at [818, 635] on input "**********" at bounding box center [784, 642] width 719 height 34
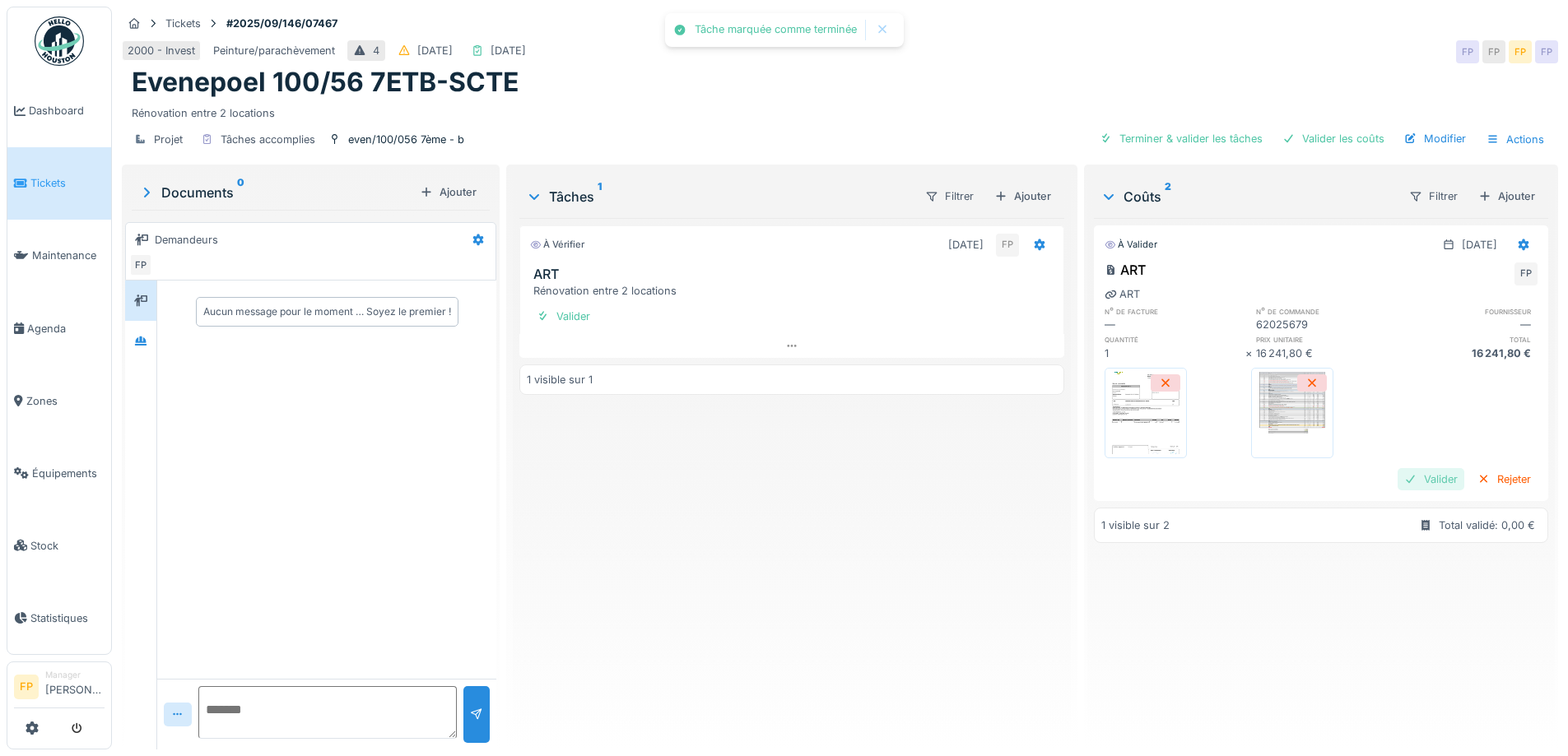
click at [1398, 479] on div "Valider" at bounding box center [1432, 479] width 67 height 23
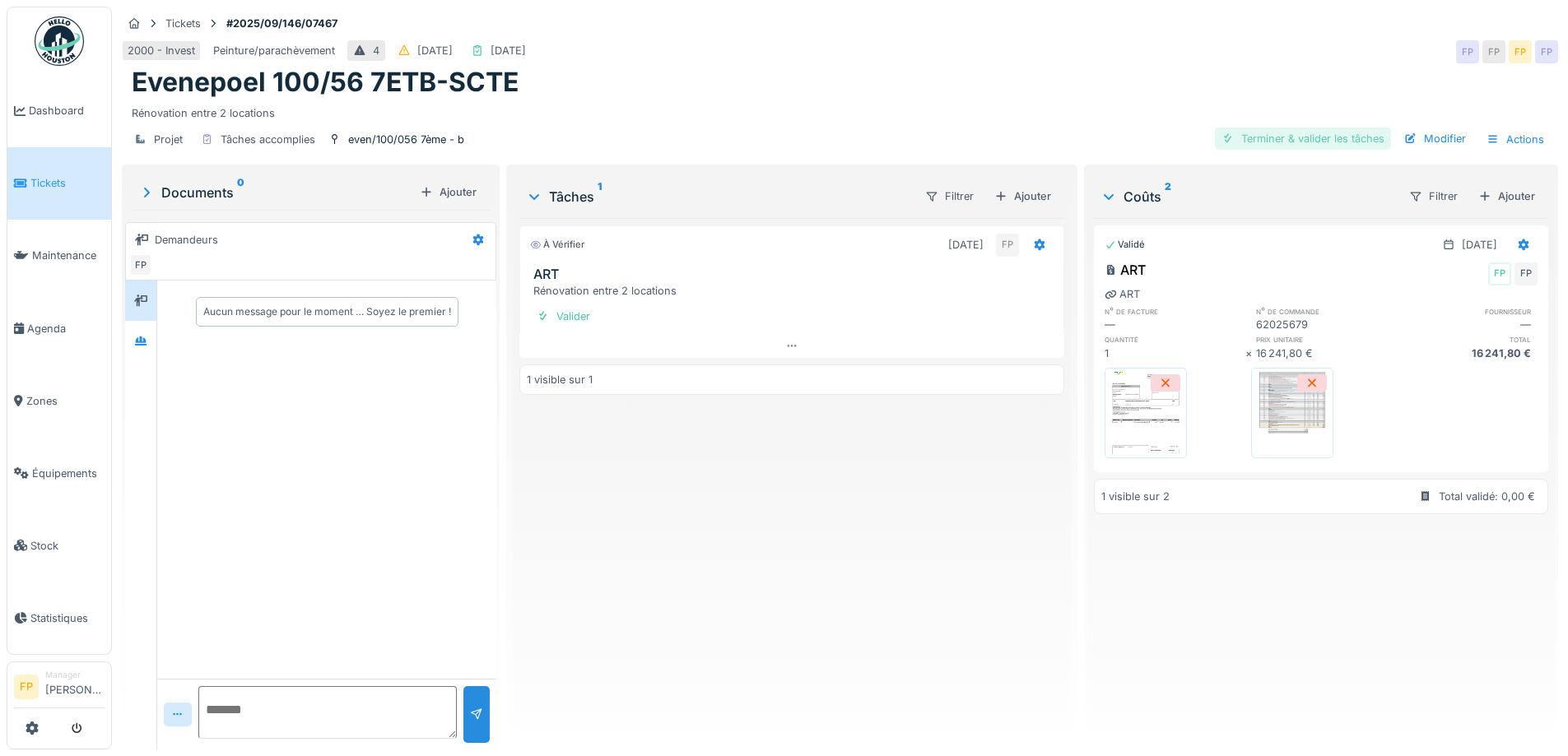
click at [1306, 143] on div "Terminer & valider les tâches" at bounding box center [1303, 138] width 177 height 23
click at [1297, 137] on div "Approuver et clôturer le ticket" at bounding box center [1300, 138] width 182 height 23
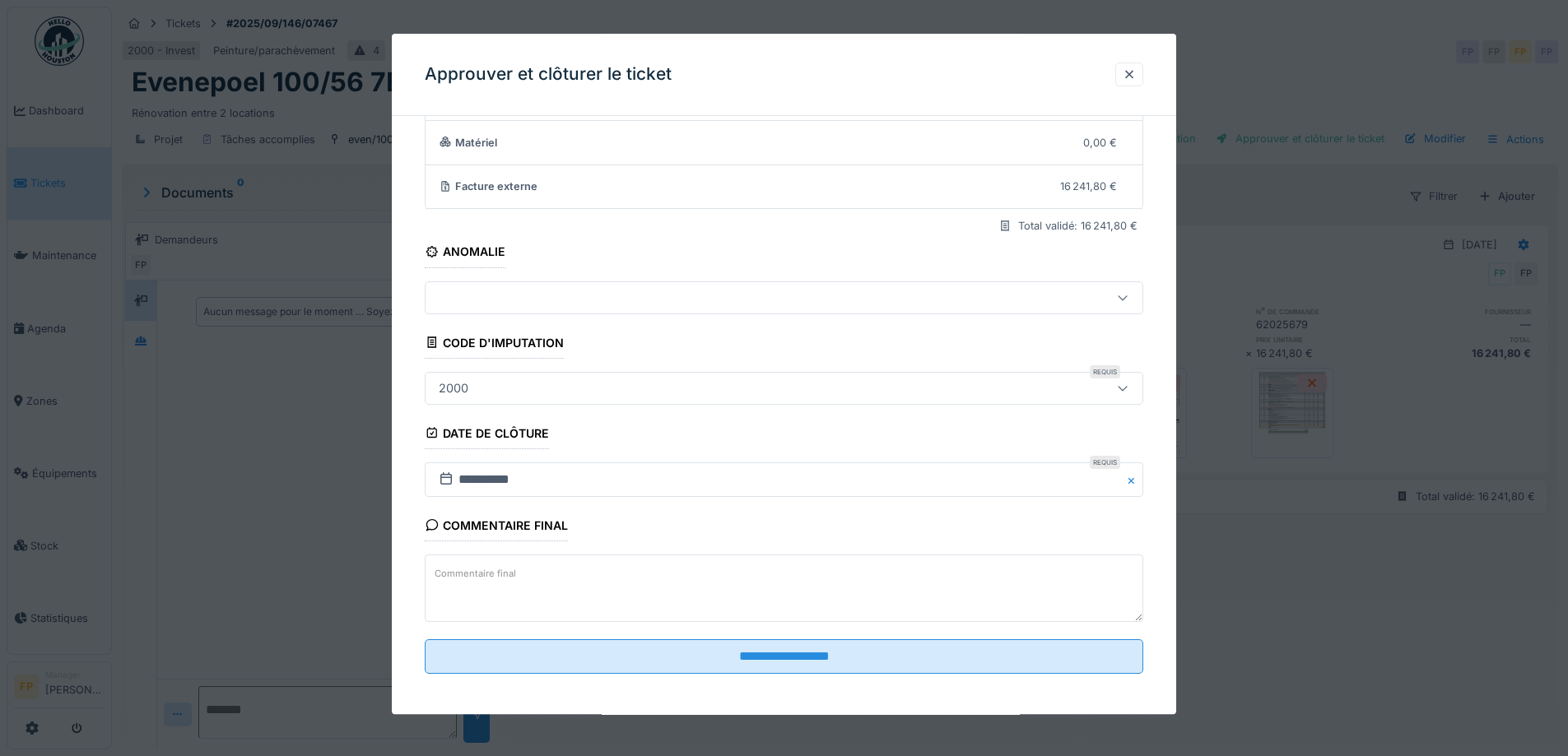
scroll to position [142, 0]
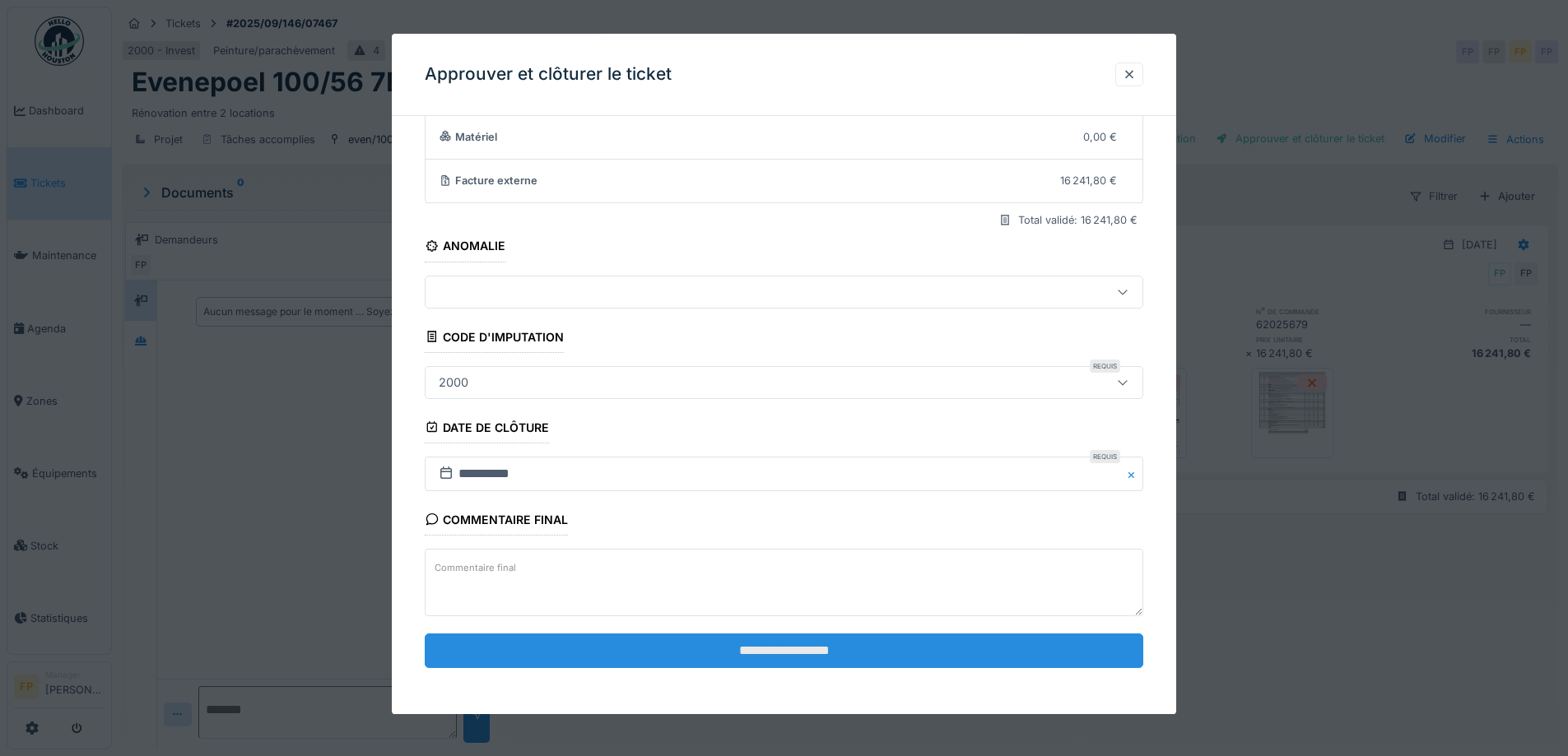
click at [776, 645] on input "**********" at bounding box center [784, 651] width 719 height 34
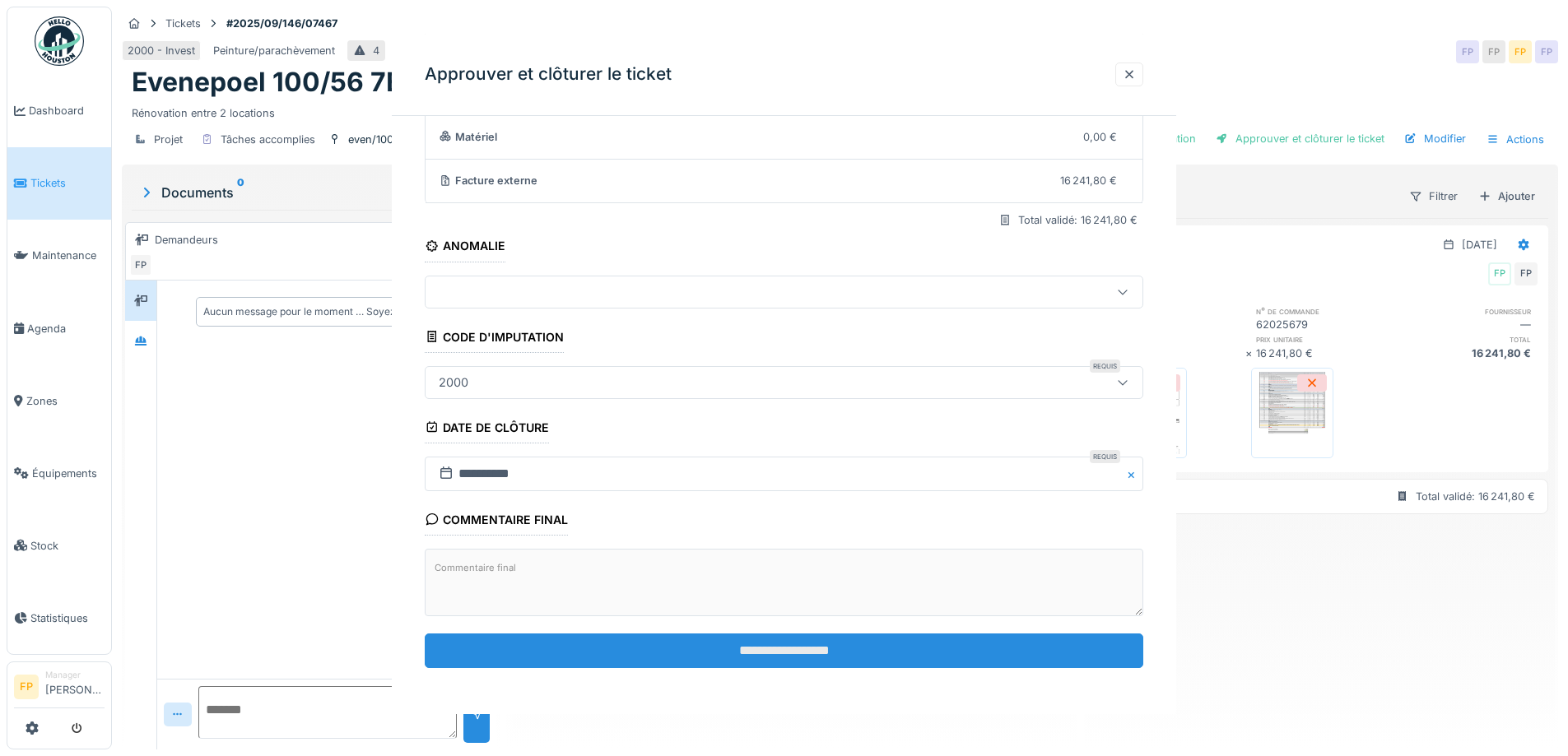
scroll to position [0, 0]
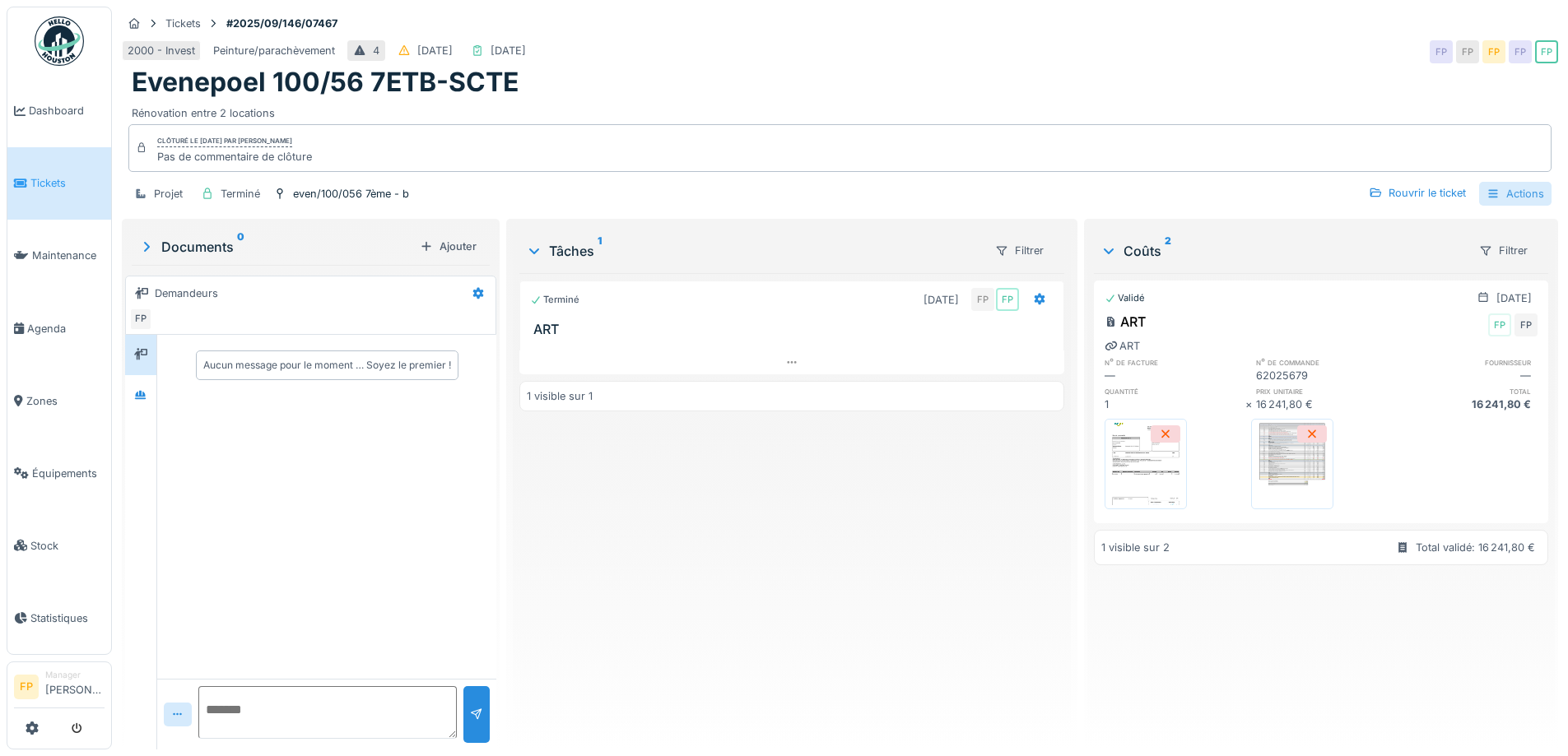
click at [1502, 187] on div "Actions" at bounding box center [1515, 194] width 72 height 24
click at [1439, 249] on div "Rapport sur les coûts" at bounding box center [1421, 254] width 202 height 25
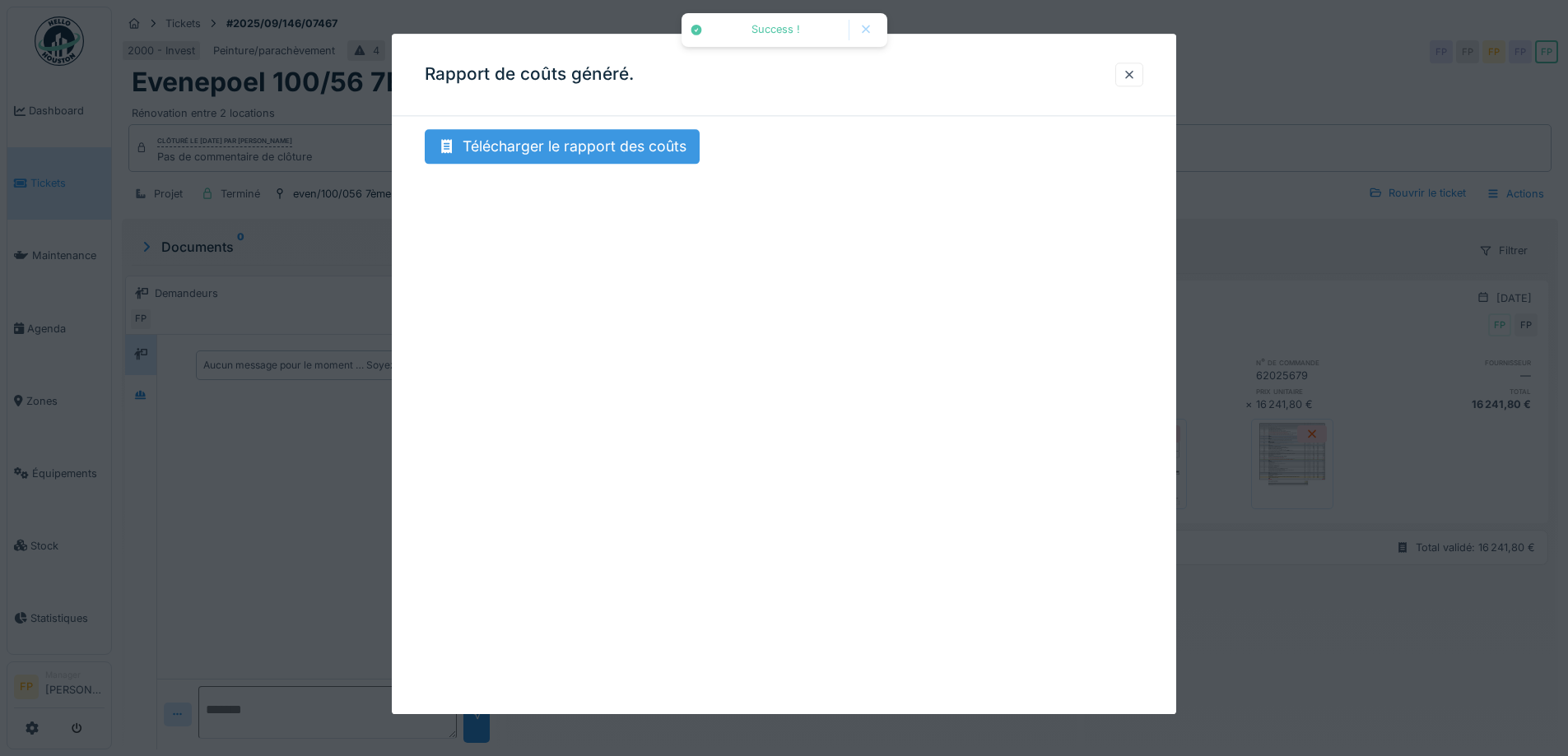
click at [592, 139] on div "Télécharger le rapport des coûts" at bounding box center [562, 146] width 275 height 34
